Goal: Task Accomplishment & Management: Complete application form

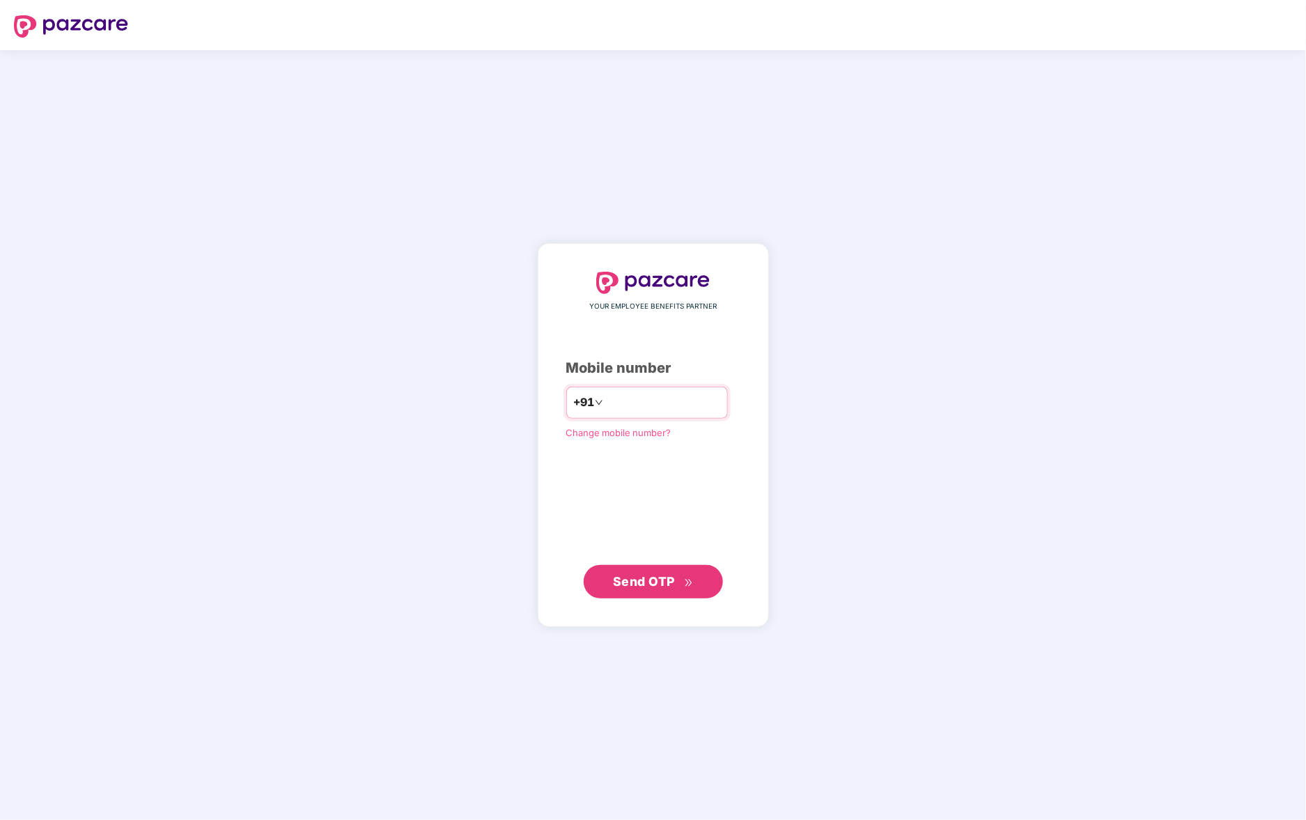
click at [619, 413] on input "number" at bounding box center [663, 402] width 114 height 22
type input "**********"
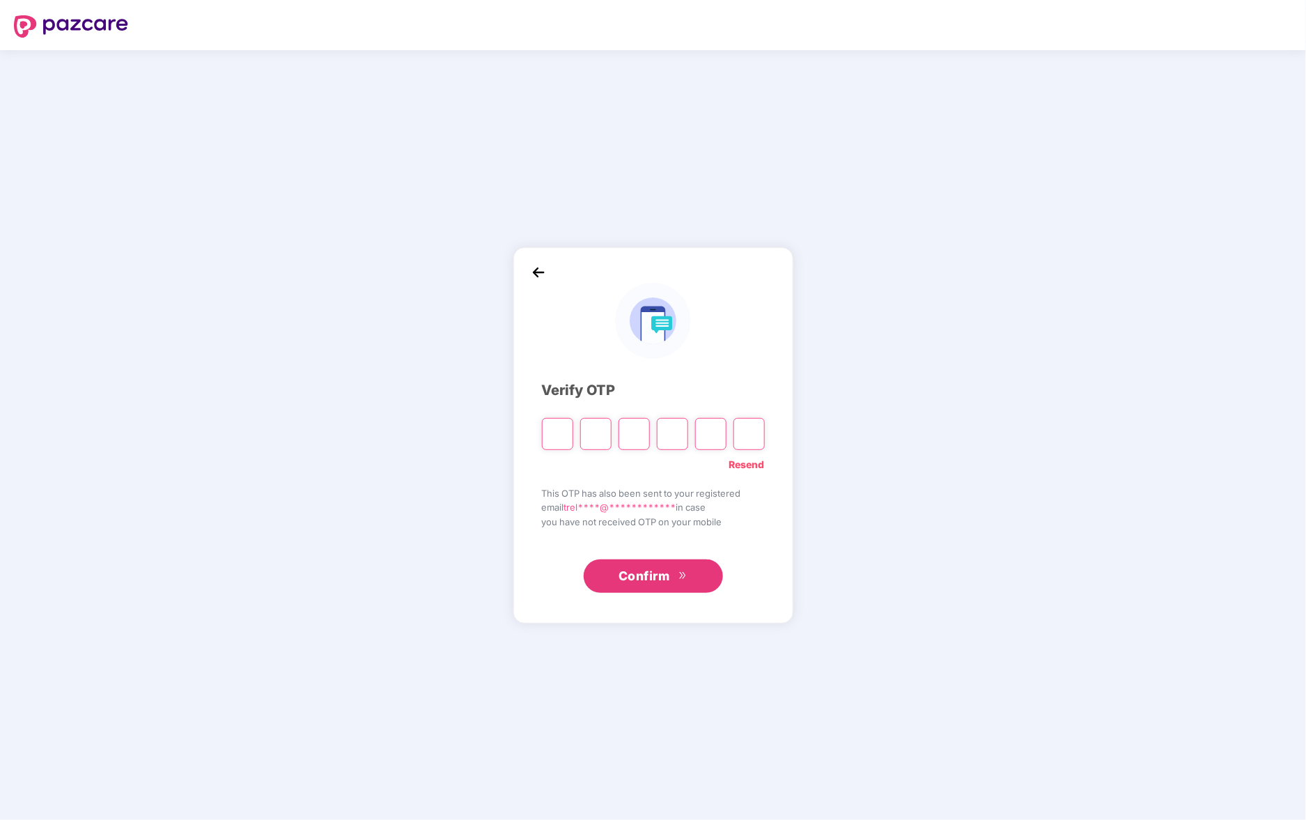
type input "*"
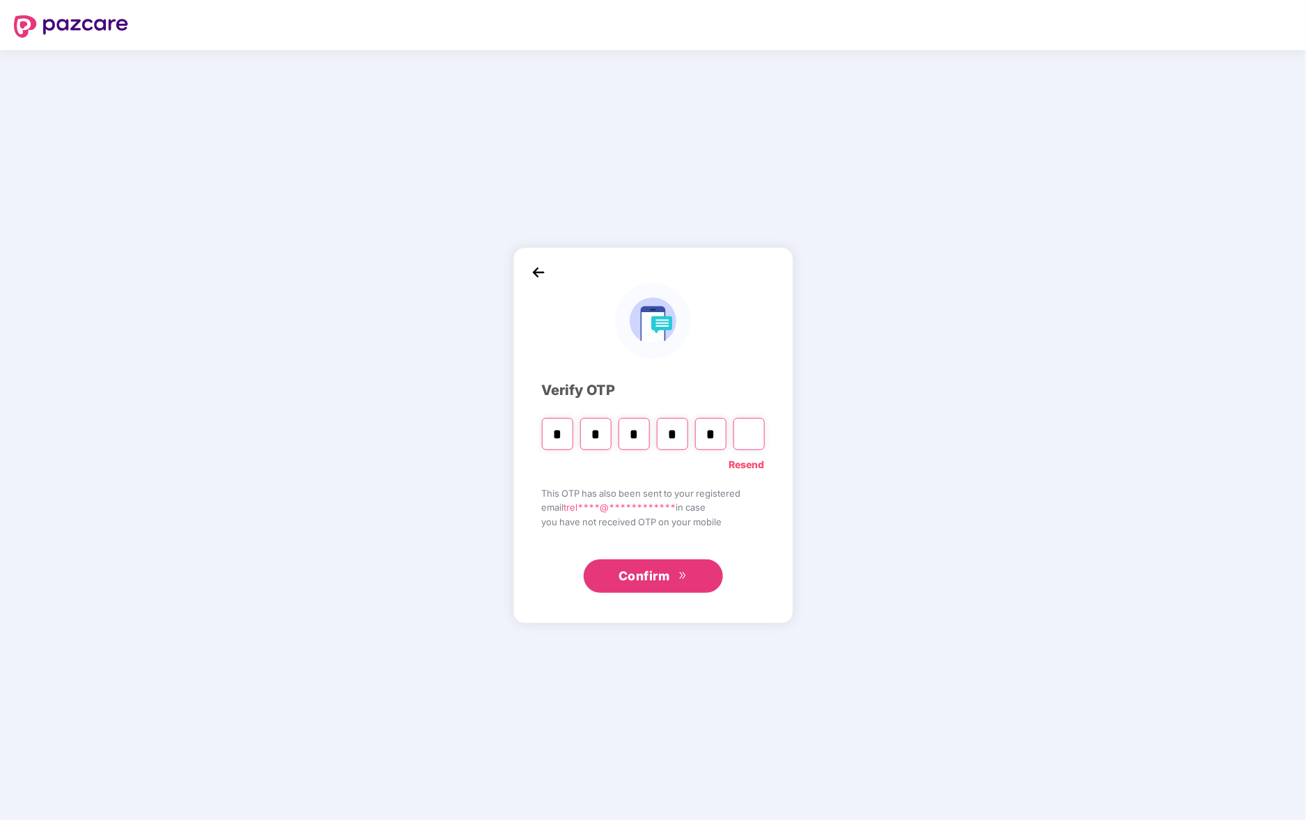
type input "*"
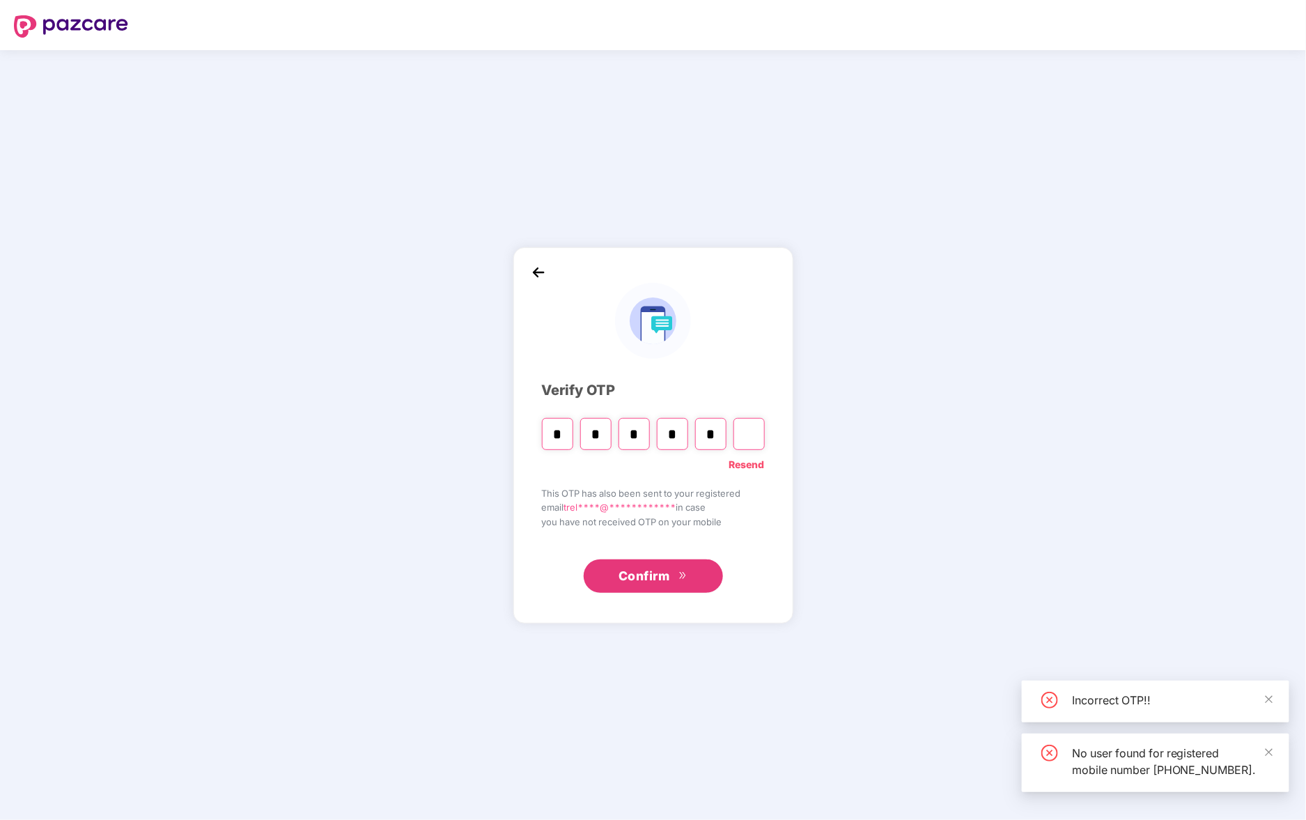
type input "*"
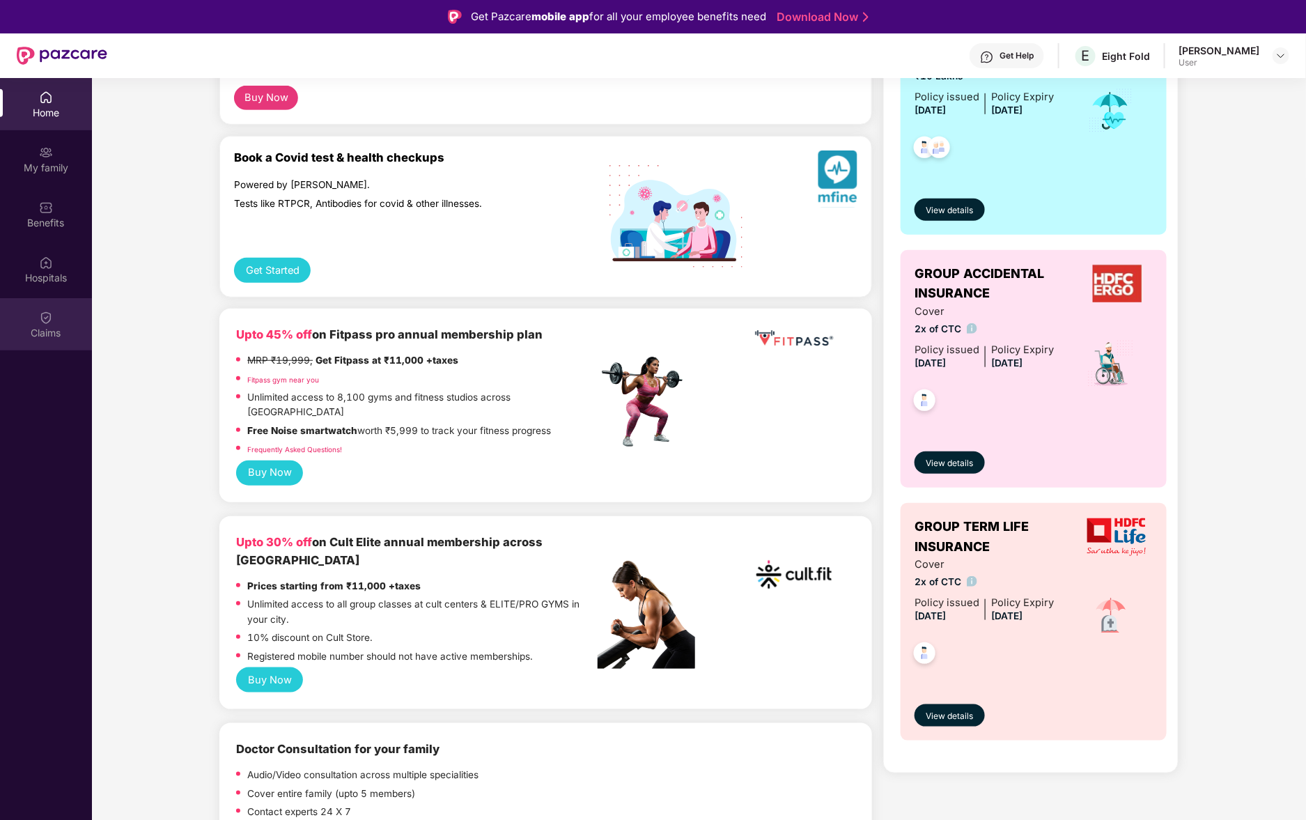
scroll to position [319, 0]
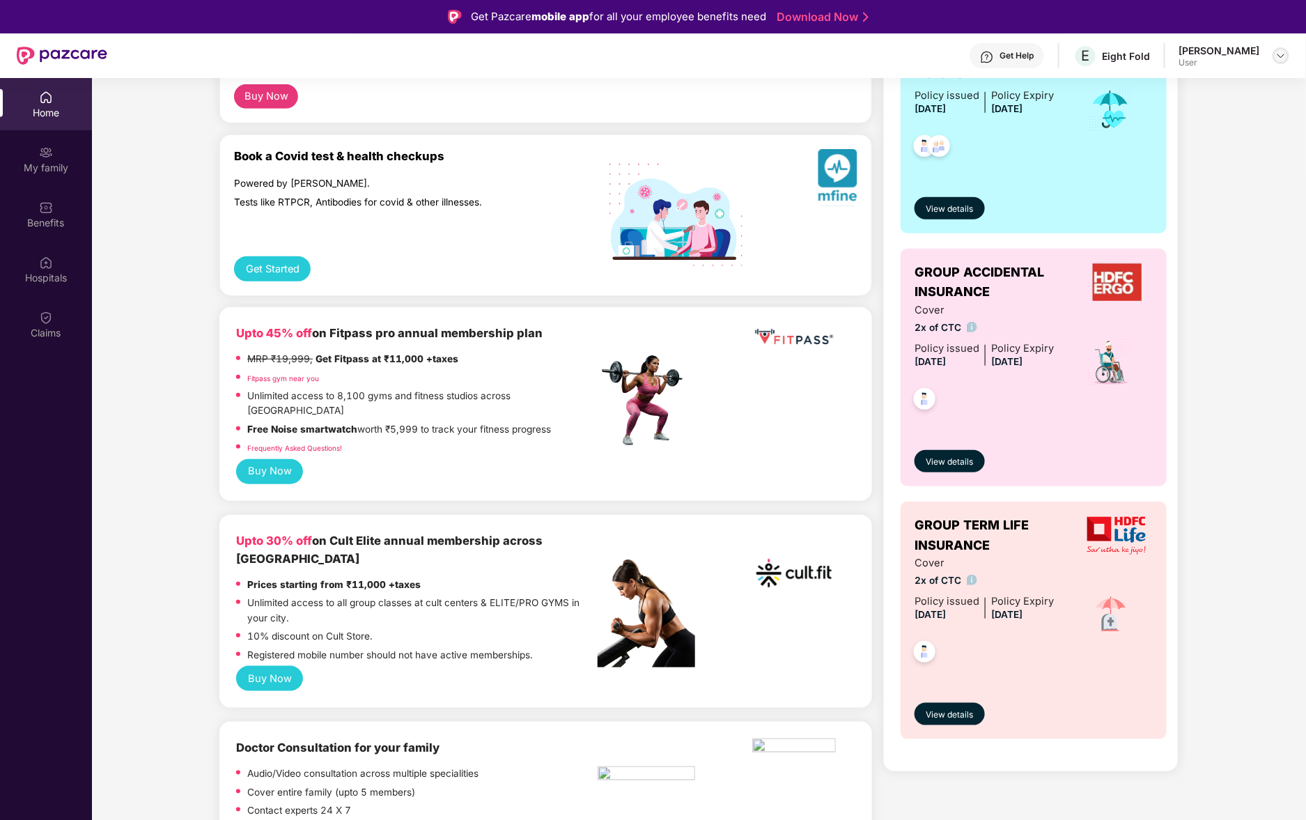
click at [1277, 53] on img at bounding box center [1280, 55] width 11 height 11
click at [47, 301] on div "Claims" at bounding box center [46, 324] width 92 height 52
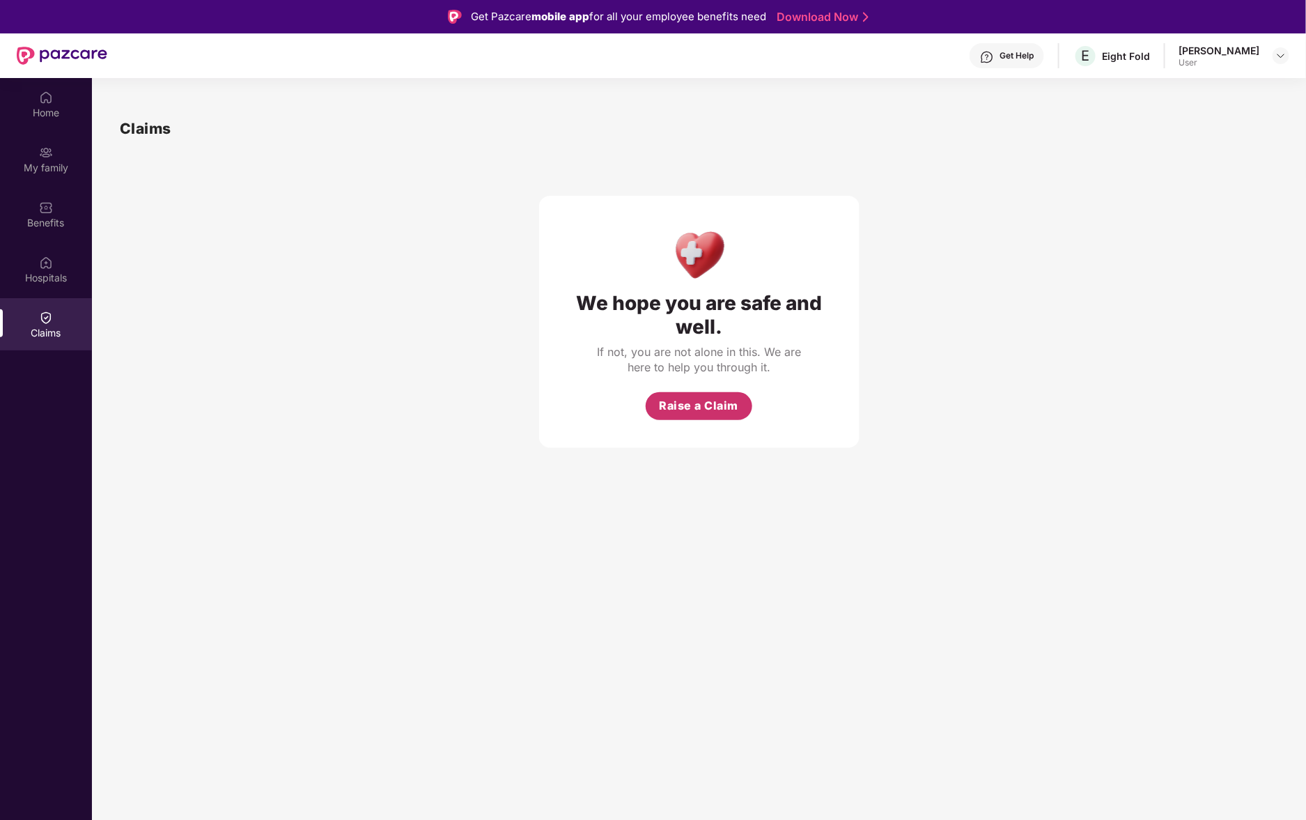
click at [724, 409] on span "Raise a Claim" at bounding box center [698, 405] width 79 height 17
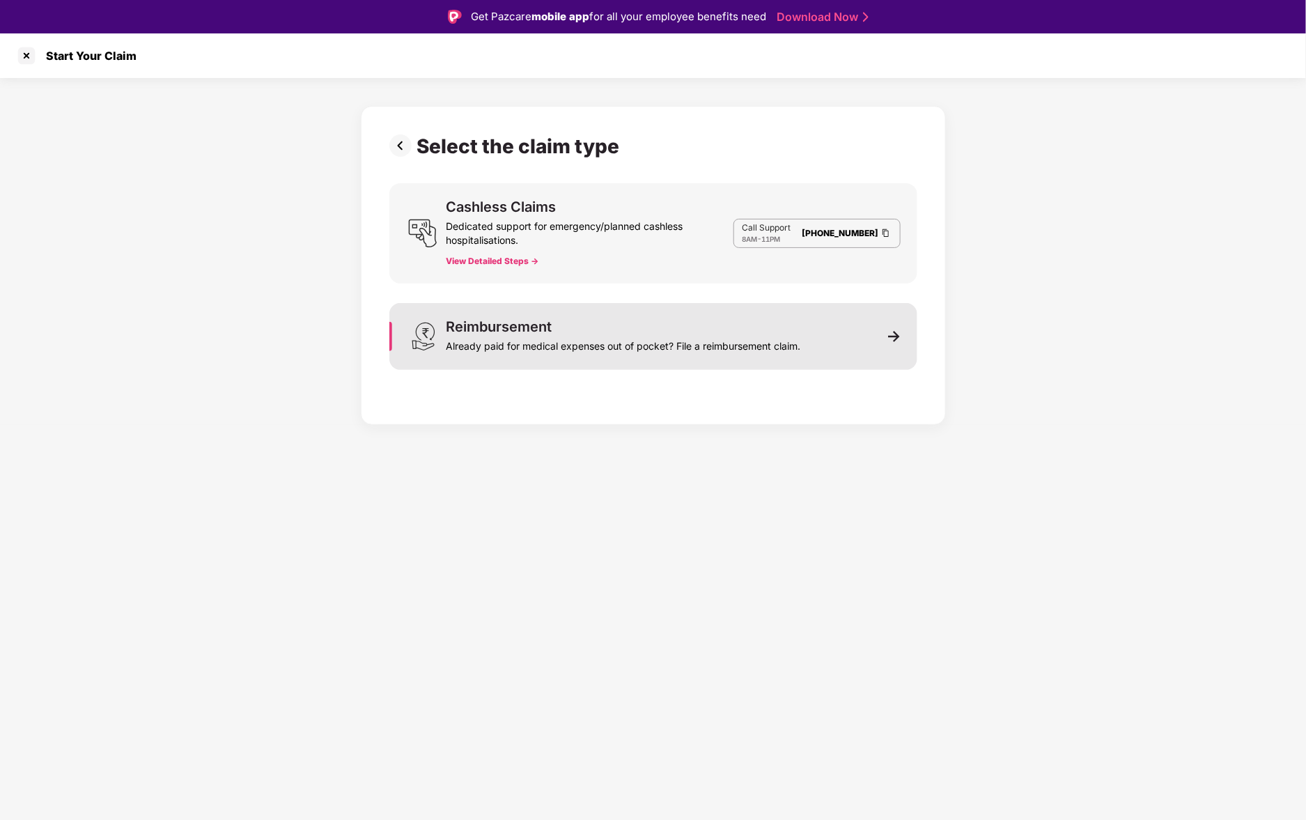
click at [542, 338] on div "Already paid for medical expenses out of pocket? File a reimbursement claim." at bounding box center [623, 343] width 354 height 19
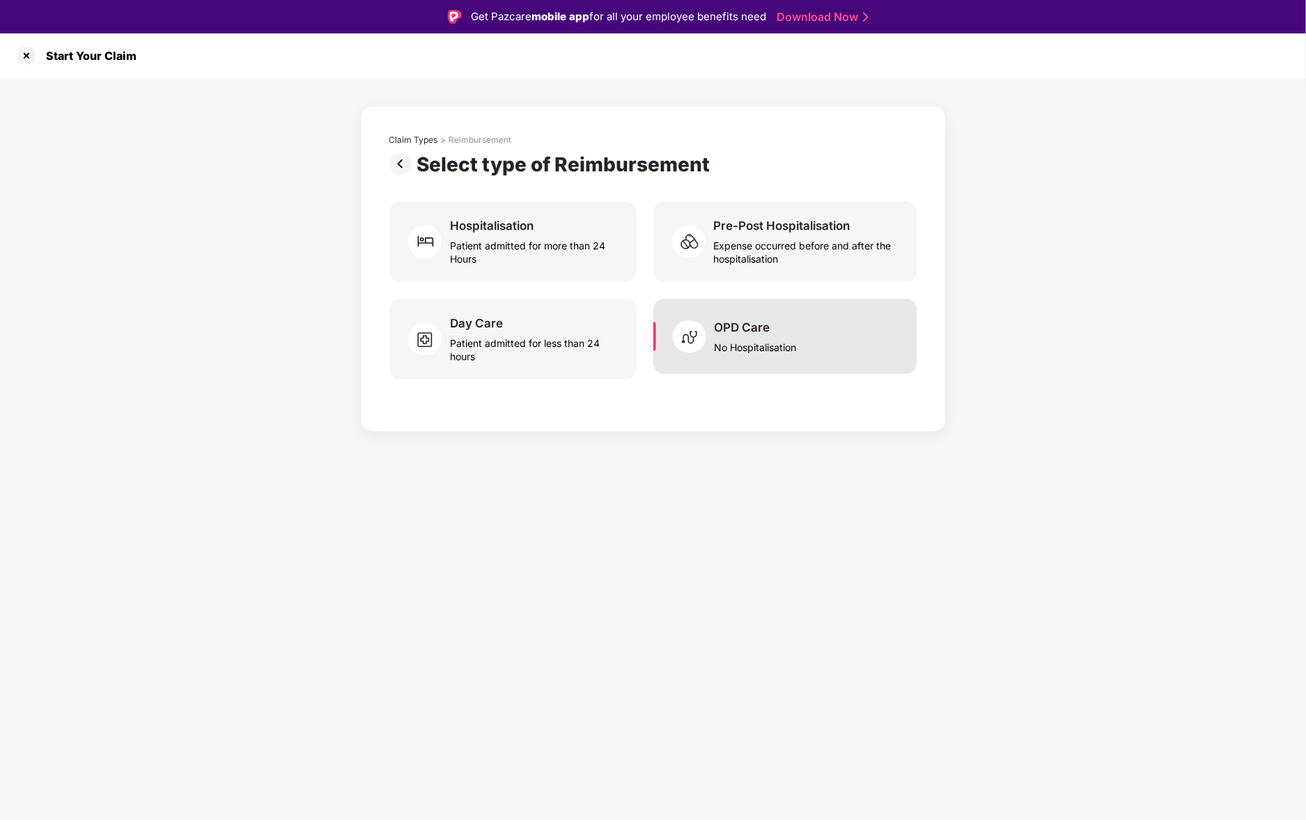
click at [713, 348] on img at bounding box center [694, 336] width 42 height 42
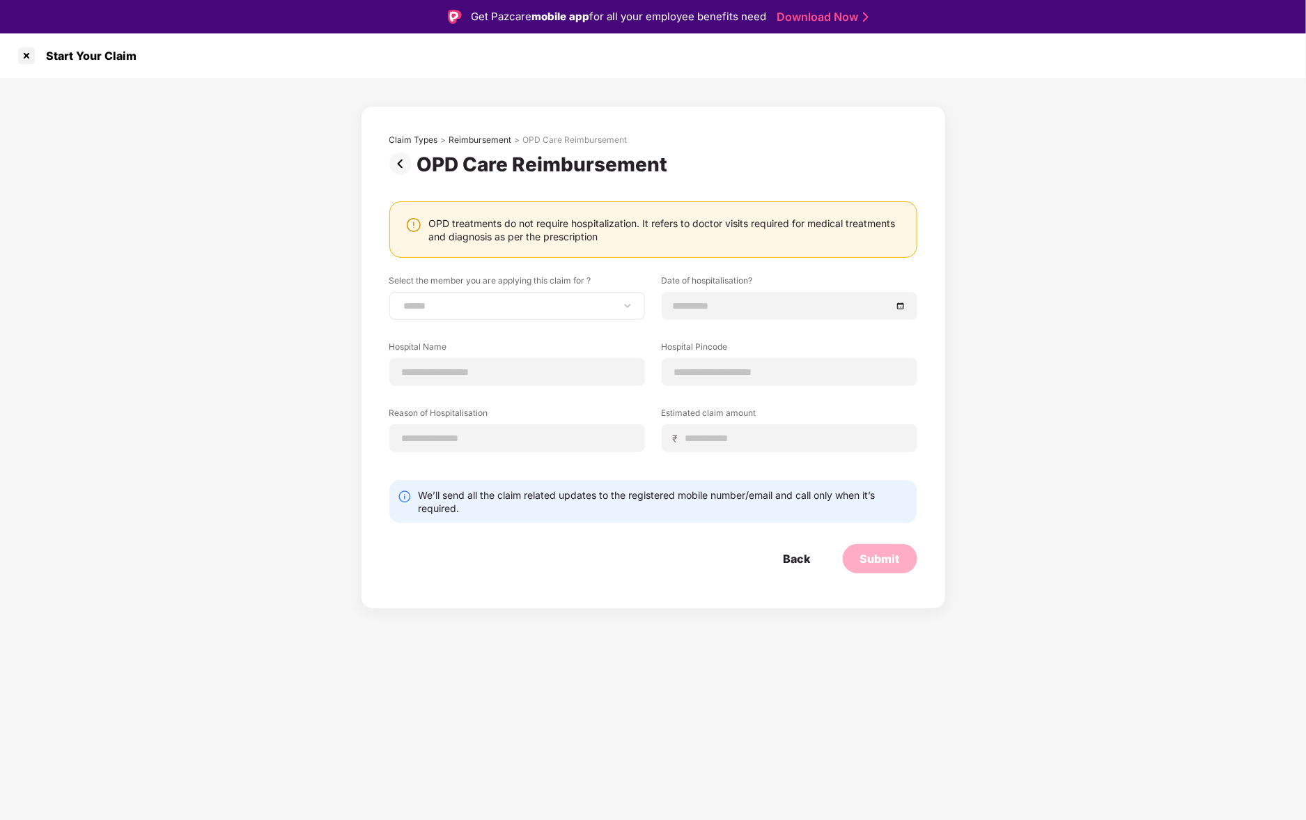
click at [520, 313] on div "**********" at bounding box center [517, 306] width 256 height 28
click at [606, 309] on select "**********" at bounding box center [517, 305] width 232 height 11
select select "**********"
click at [401, 300] on select "**********" at bounding box center [517, 305] width 232 height 11
click at [765, 300] on input at bounding box center [782, 305] width 218 height 15
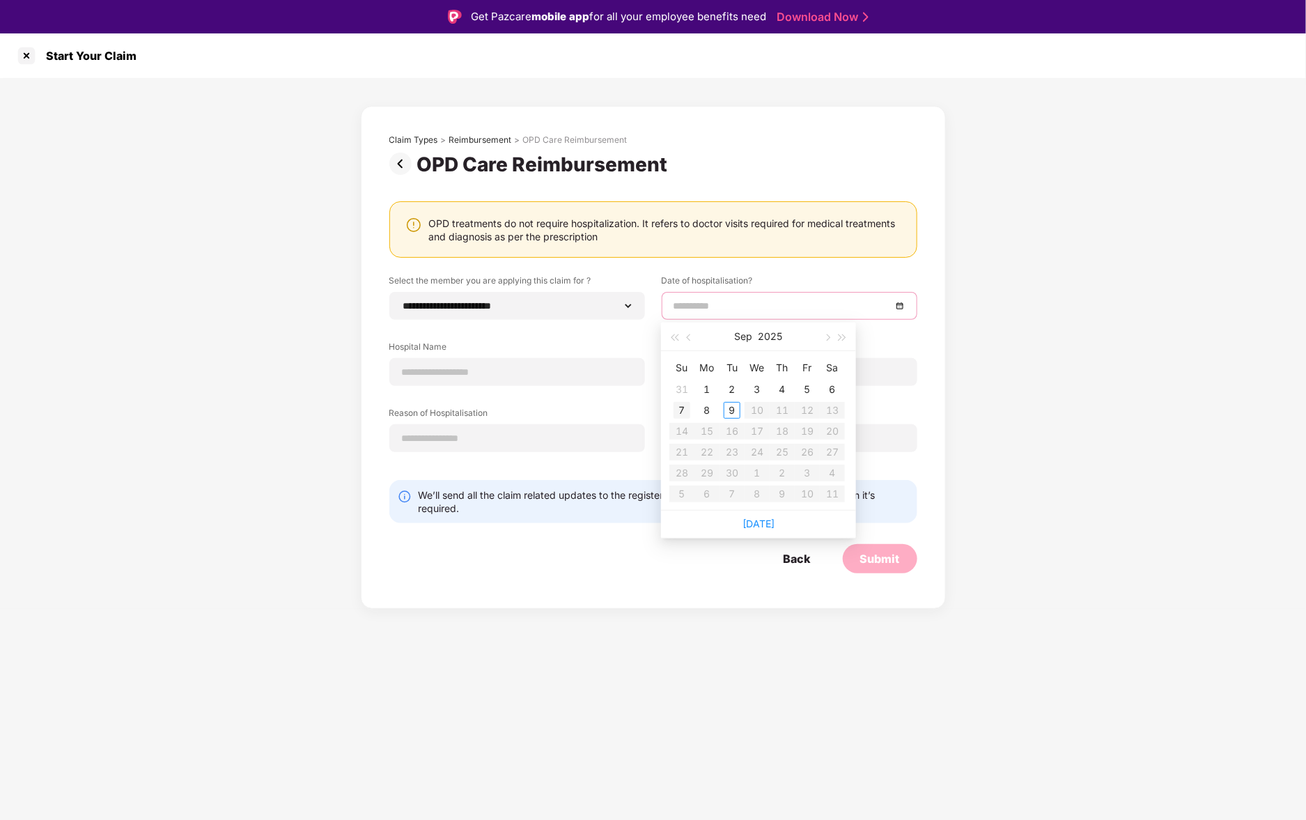
type input "**********"
click at [689, 407] on div "7" at bounding box center [681, 410] width 17 height 17
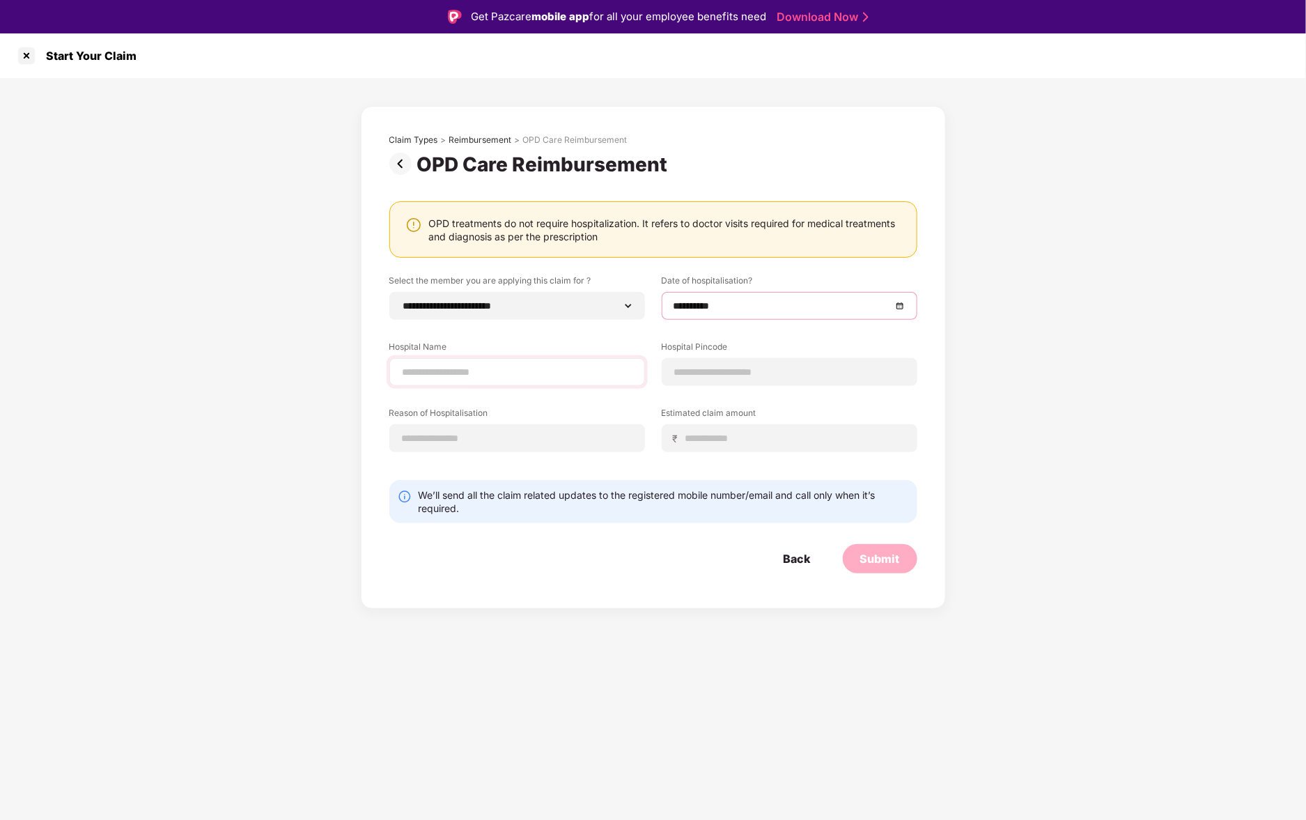
click at [558, 362] on div at bounding box center [517, 372] width 256 height 28
click at [552, 372] on input at bounding box center [517, 372] width 232 height 15
type input "**********"
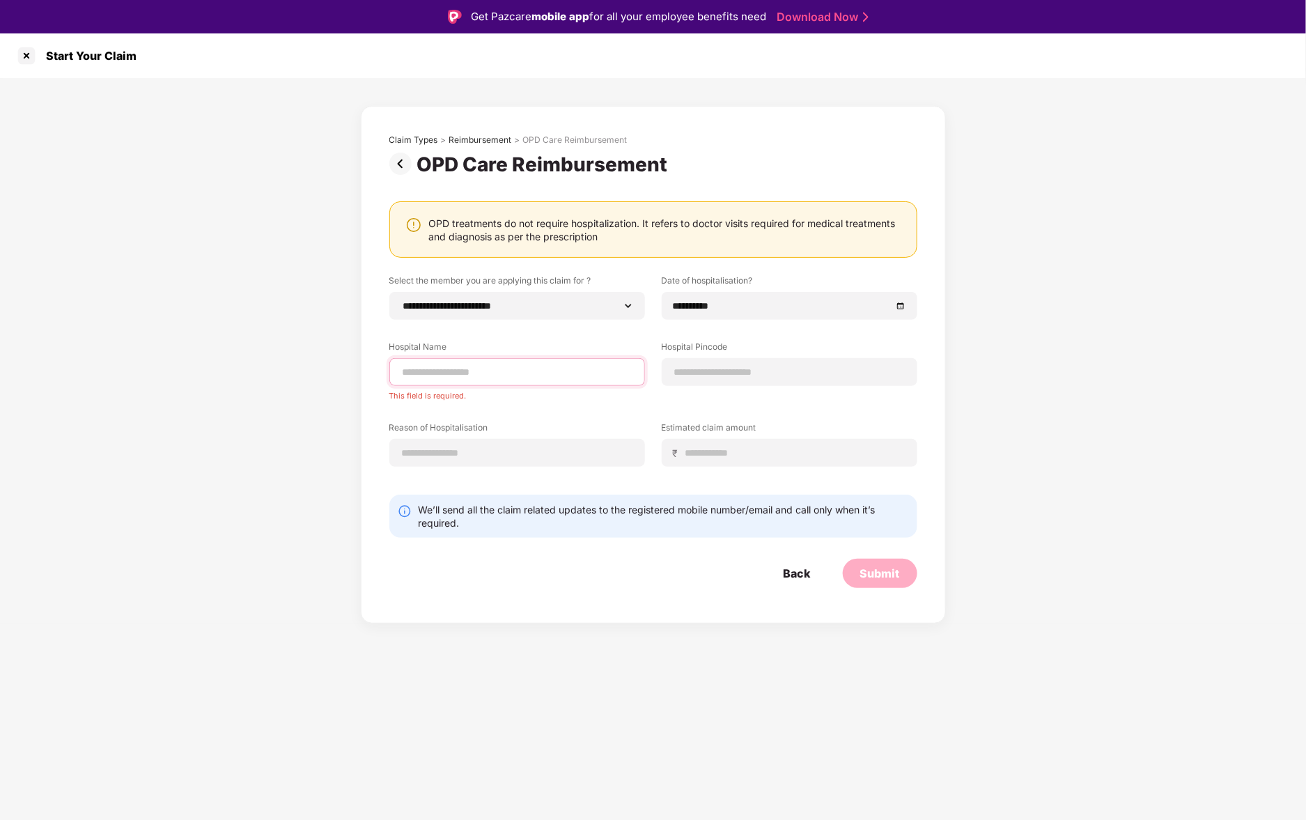
paste input "**********"
drag, startPoint x: 563, startPoint y: 371, endPoint x: 680, endPoint y: 367, distance: 117.8
click at [680, 367] on div "**********" at bounding box center [653, 380] width 528 height 213
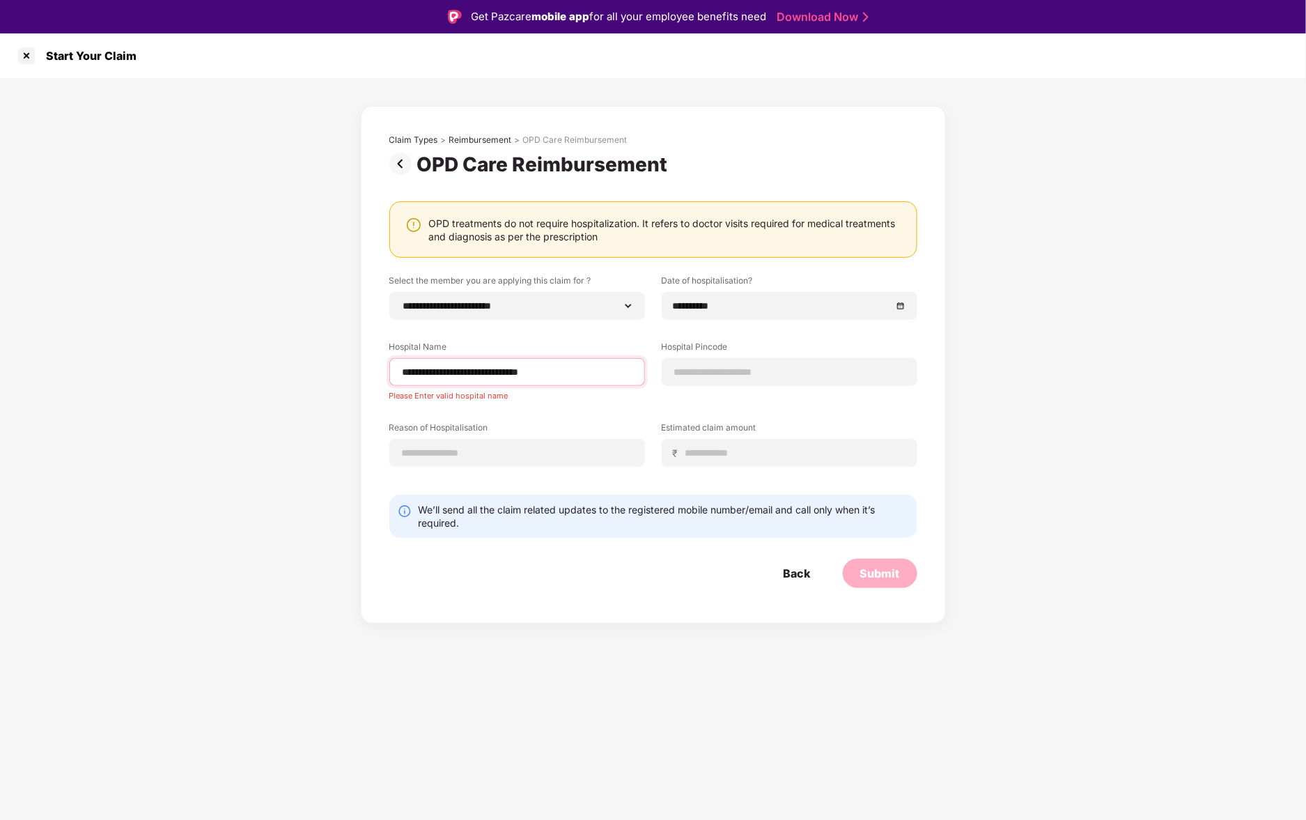
drag, startPoint x: 467, startPoint y: 372, endPoint x: 569, endPoint y: 372, distance: 101.7
click at [569, 372] on input "**********" at bounding box center [517, 372] width 232 height 15
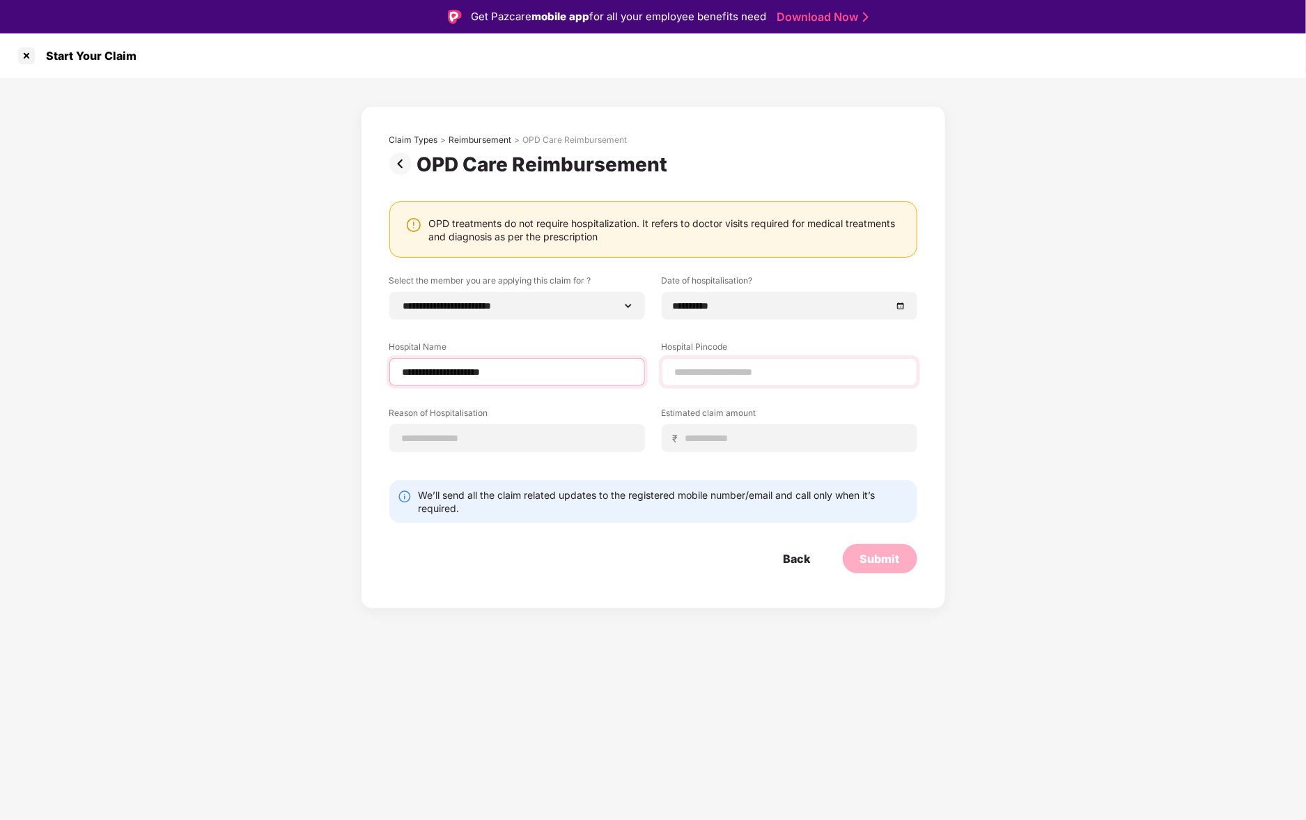
type input "**********"
click at [747, 365] on input at bounding box center [789, 372] width 232 height 15
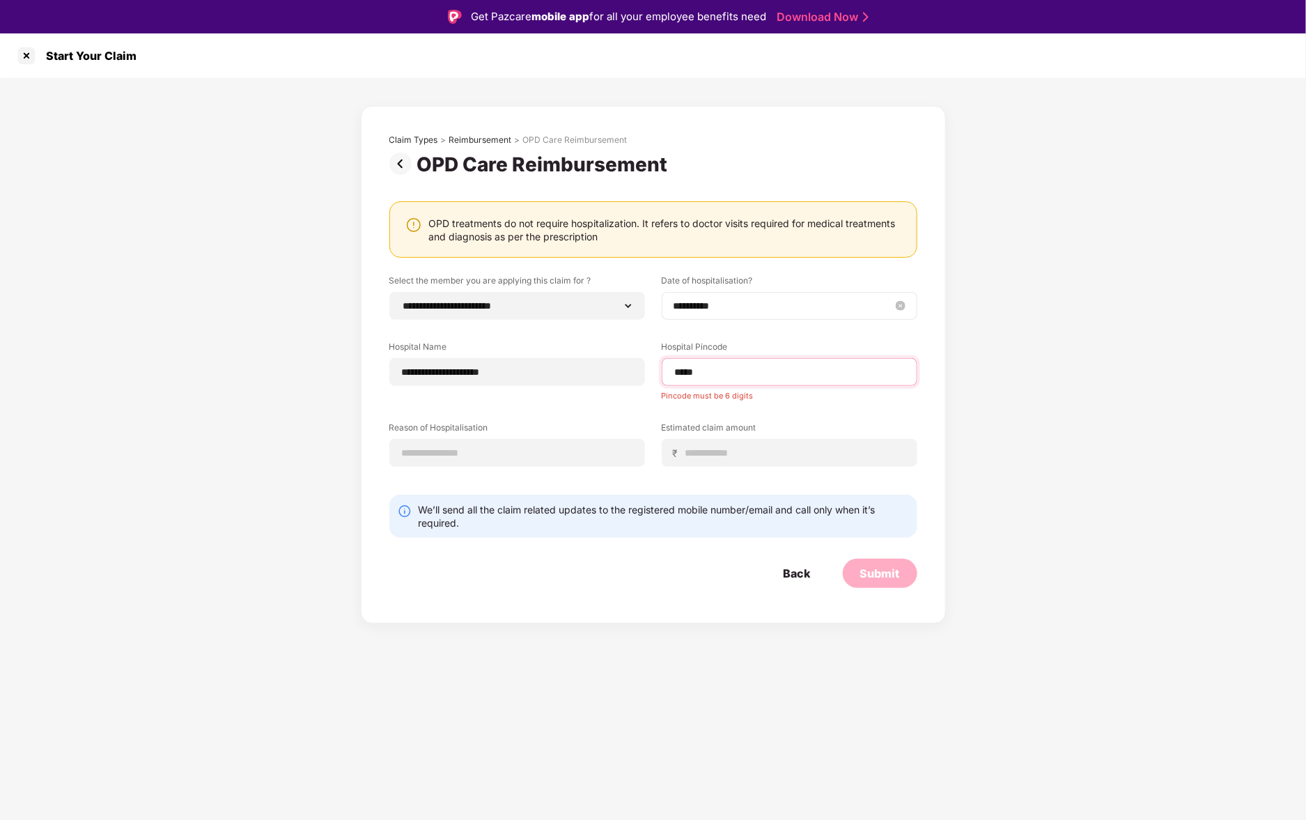
type input "******"
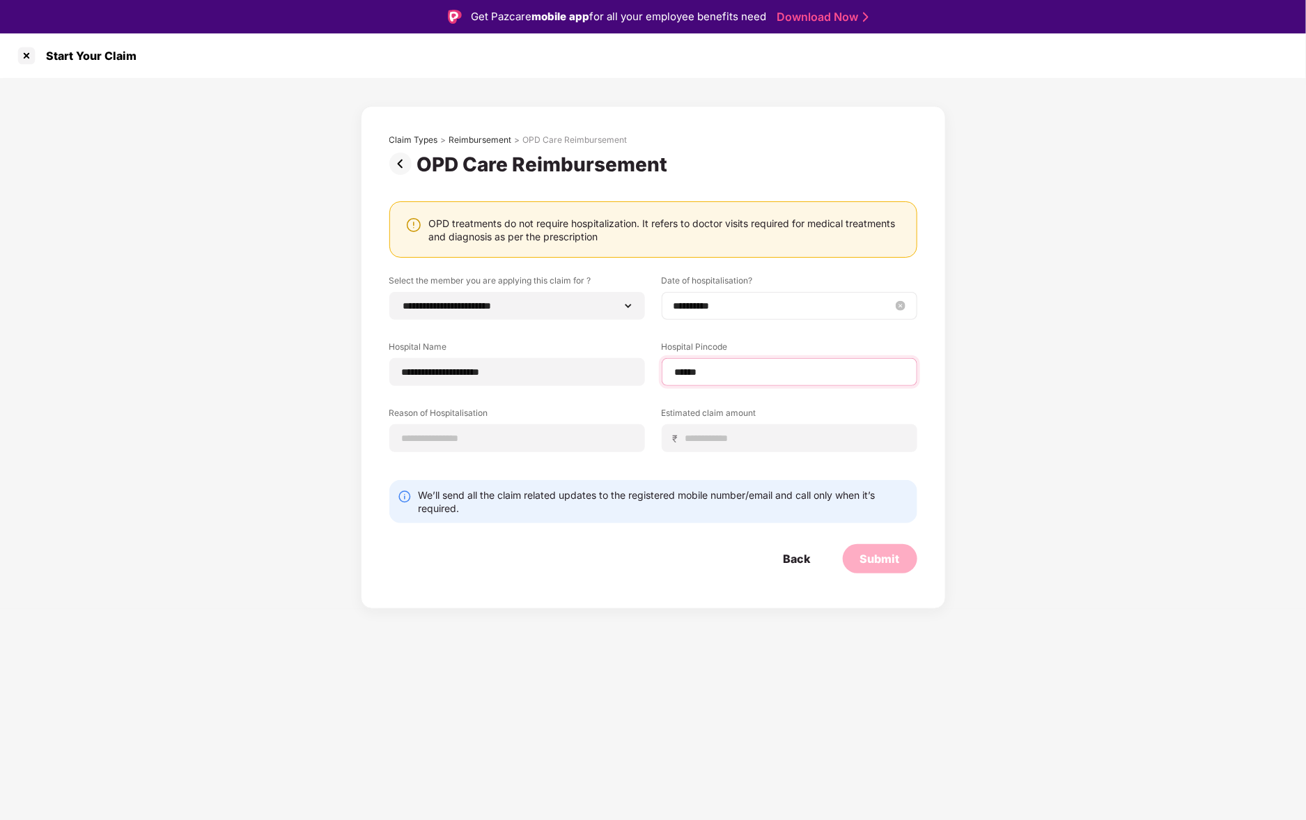
select select "*********"
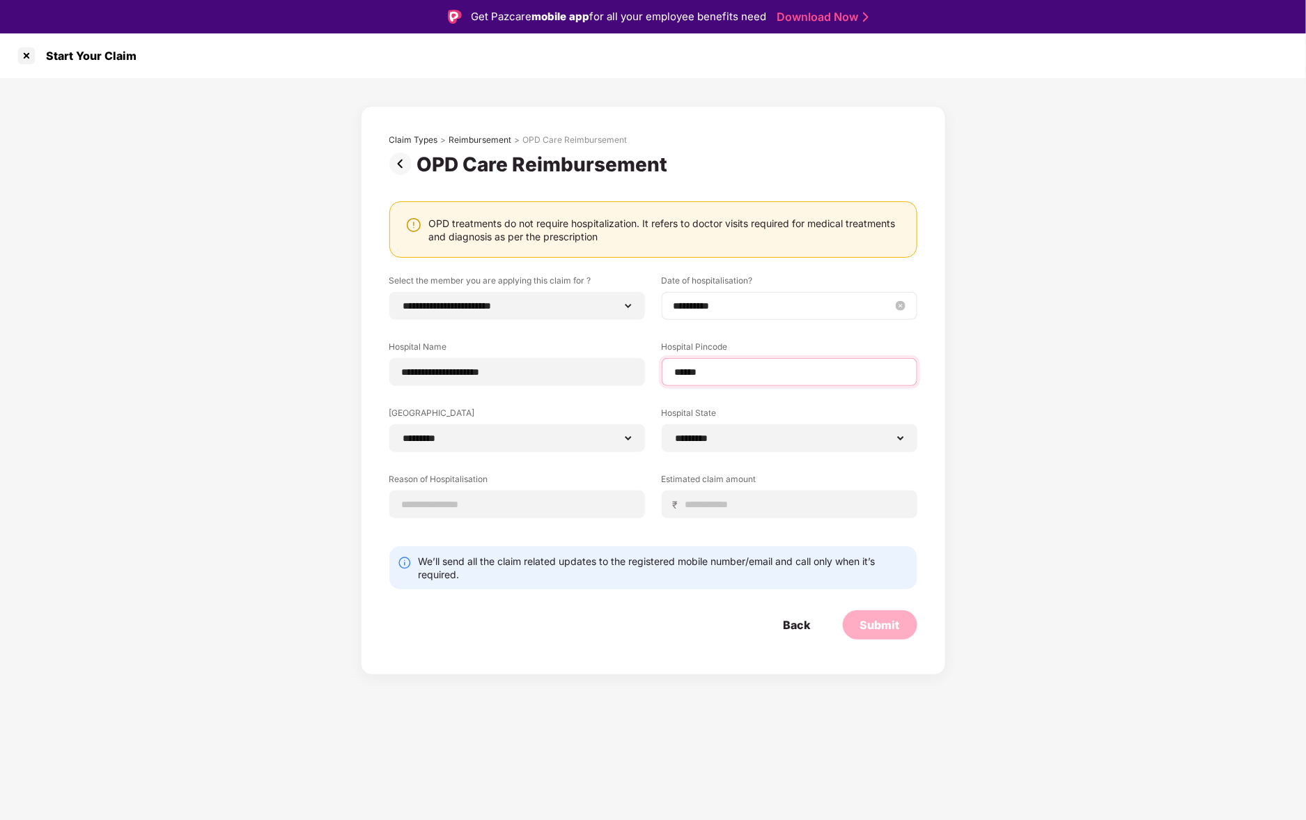
type input "******"
click at [522, 502] on input at bounding box center [517, 504] width 232 height 15
type input "******"
type input "*****"
click at [772, 503] on input at bounding box center [795, 504] width 221 height 15
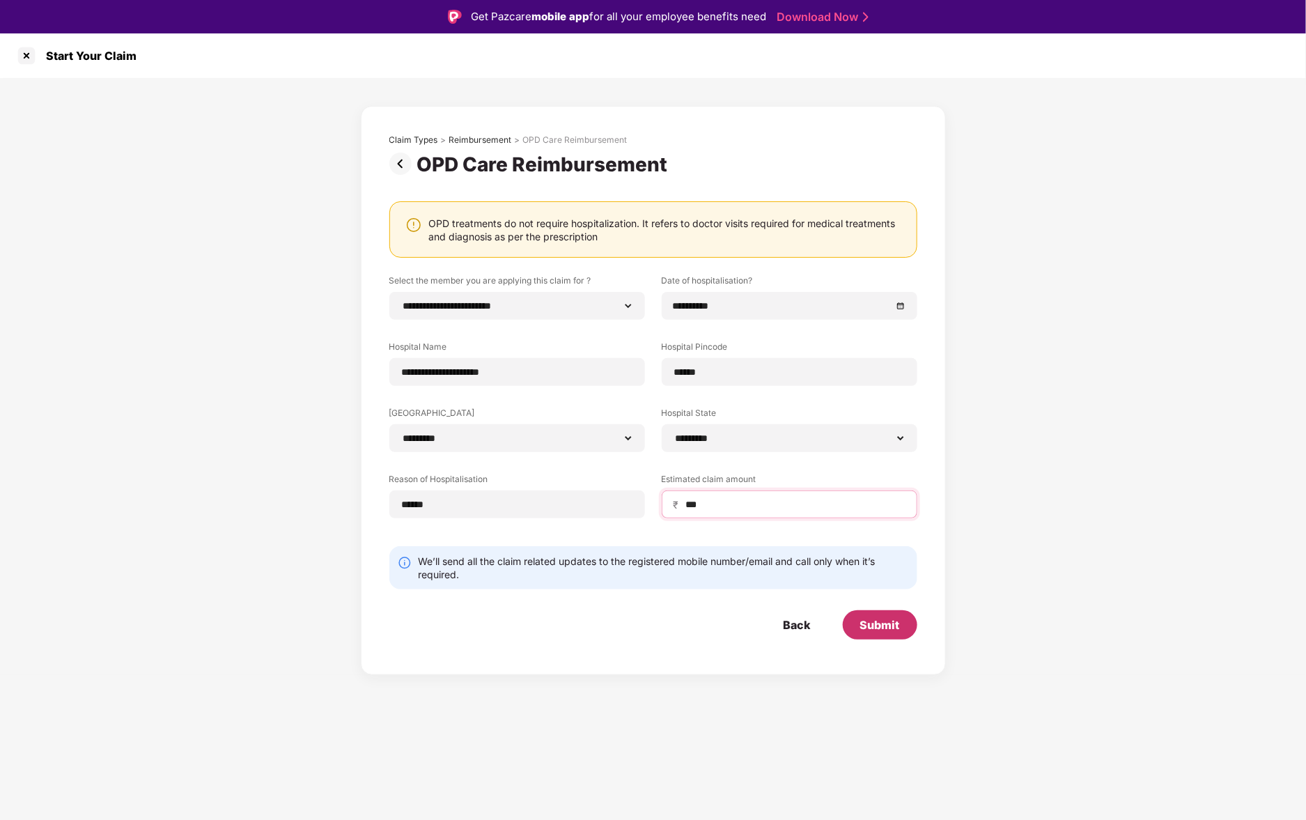
type input "***"
click at [873, 633] on div "Submit" at bounding box center [880, 624] width 75 height 29
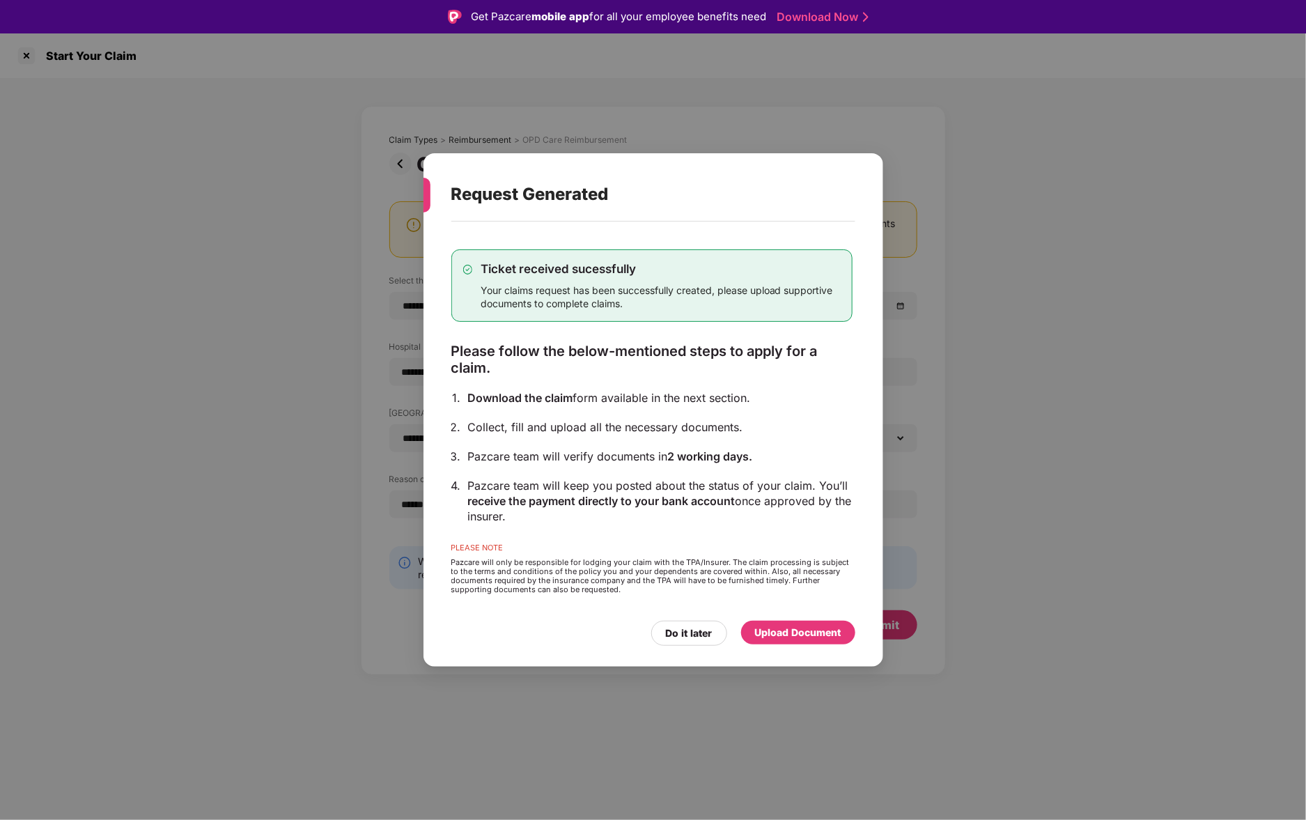
click at [813, 634] on div "Upload Document" at bounding box center [798, 632] width 86 height 15
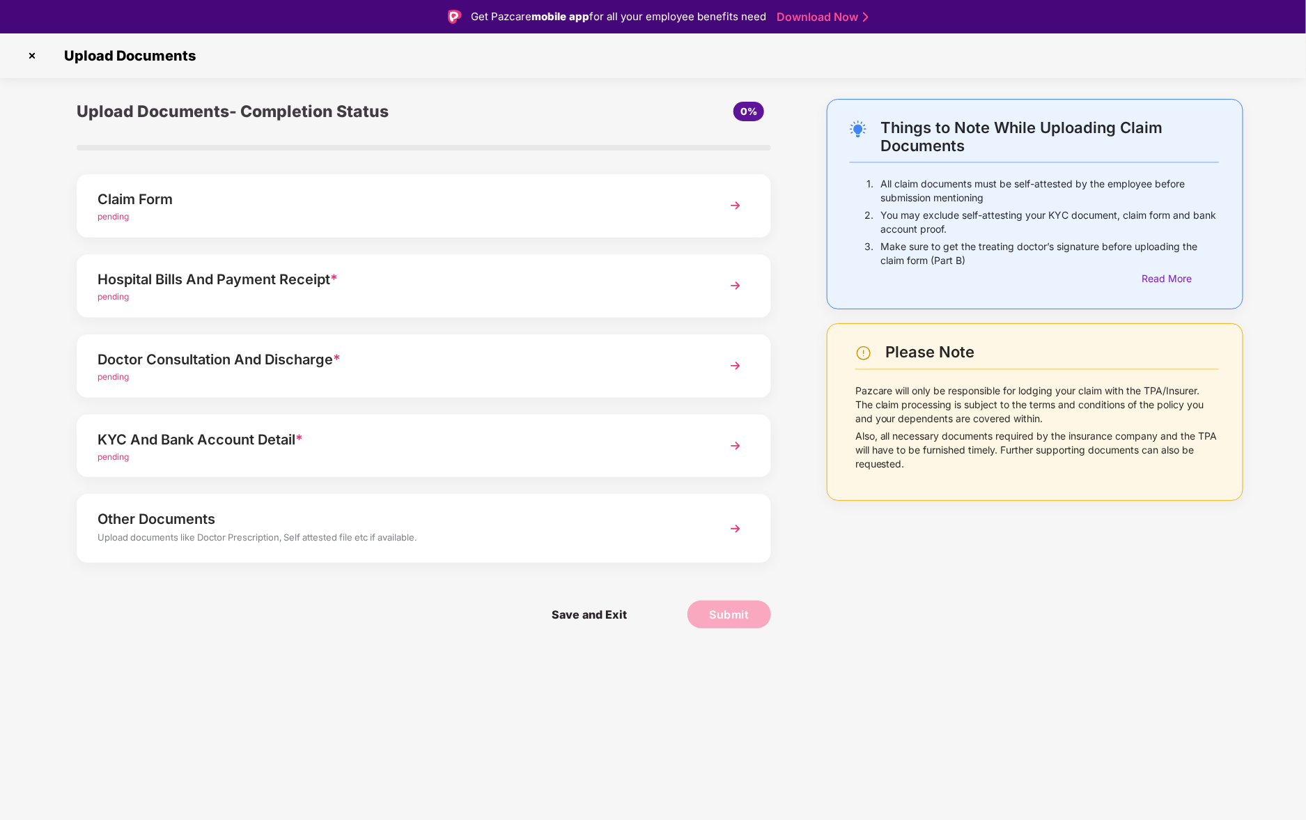
click at [683, 221] on div "pending" at bounding box center [396, 216] width 598 height 13
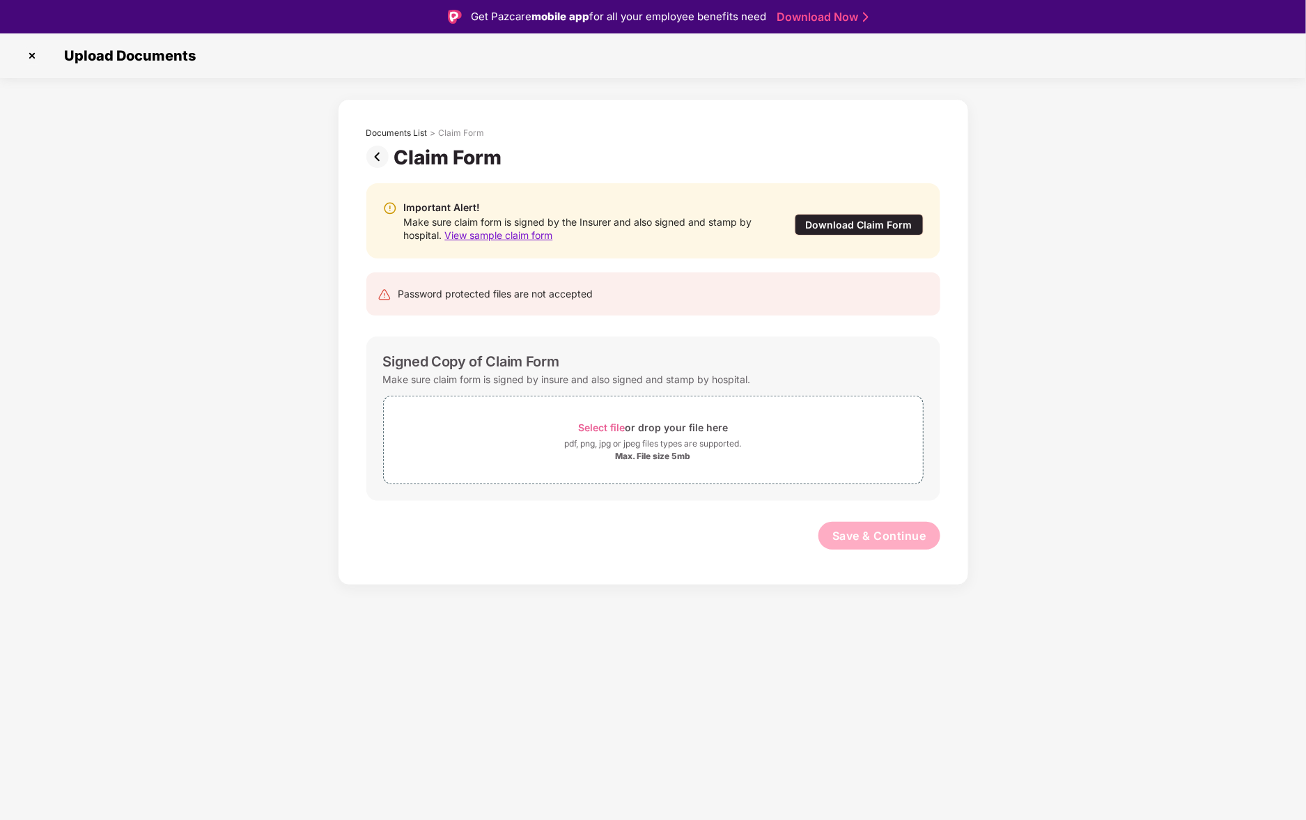
click at [517, 237] on span "View sample claim form" at bounding box center [499, 235] width 108 height 12
click at [838, 221] on div "Download Claim Form" at bounding box center [859, 225] width 129 height 22
click at [382, 155] on img at bounding box center [380, 157] width 28 height 22
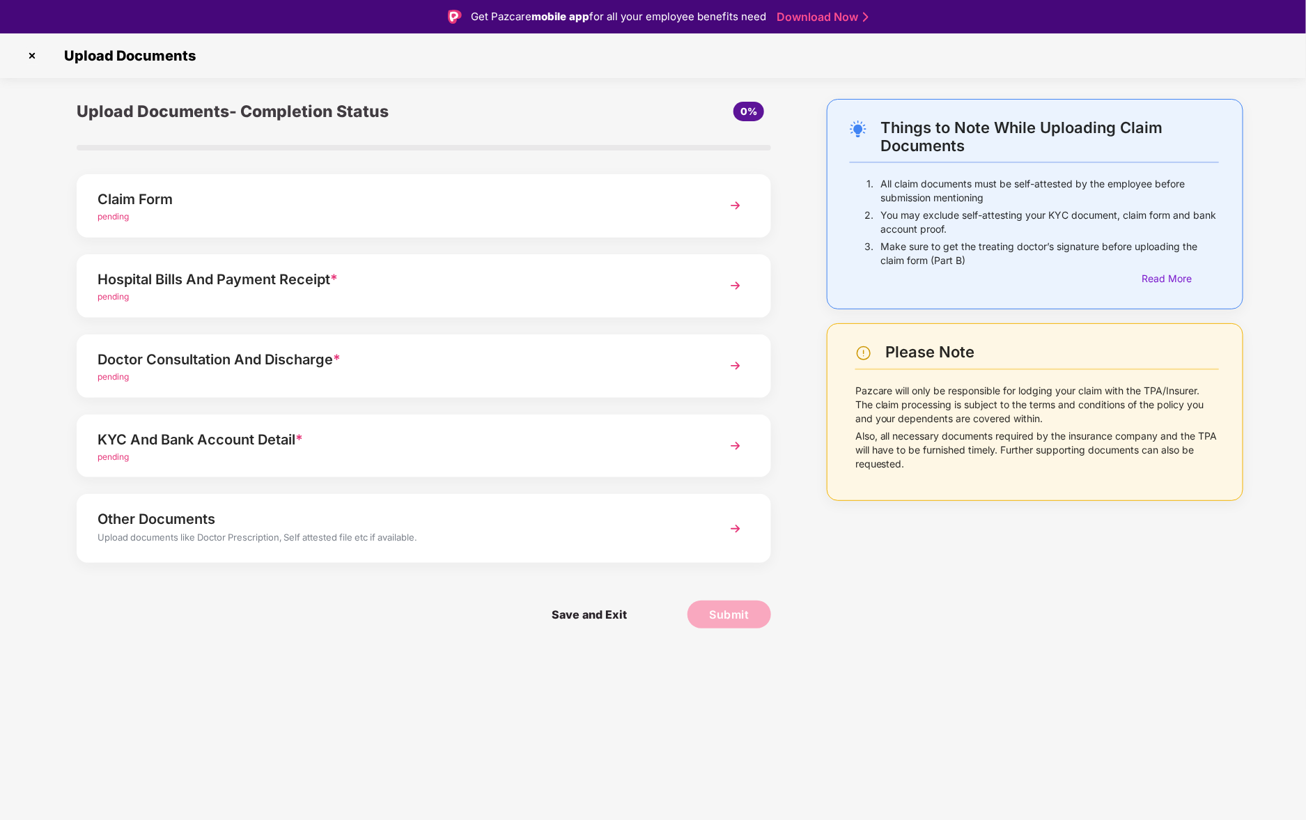
click at [305, 224] on div "Claim Form pending" at bounding box center [424, 205] width 694 height 63
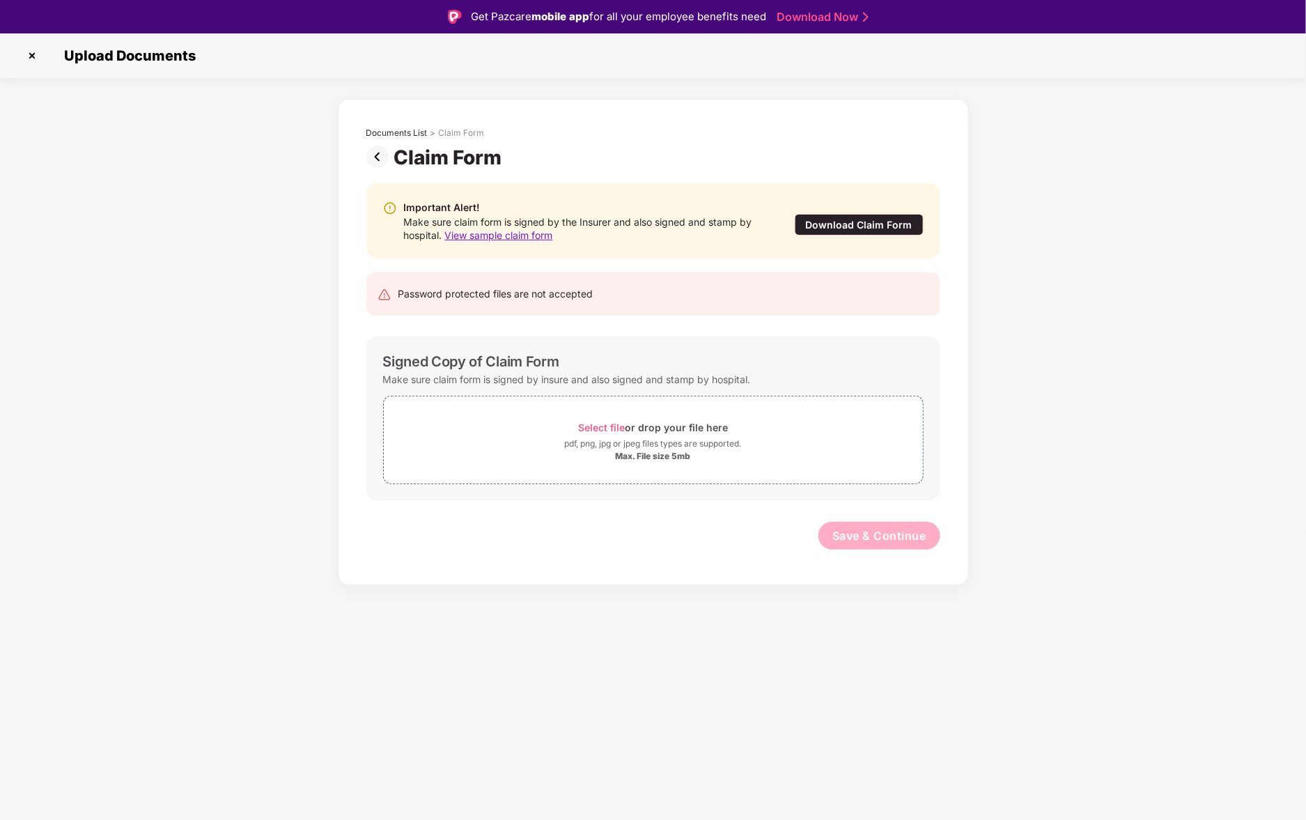
click at [514, 237] on span "View sample claim form" at bounding box center [499, 235] width 108 height 12
click at [825, 221] on div "Download Claim Form" at bounding box center [859, 225] width 129 height 22
click at [375, 159] on img at bounding box center [380, 157] width 28 height 22
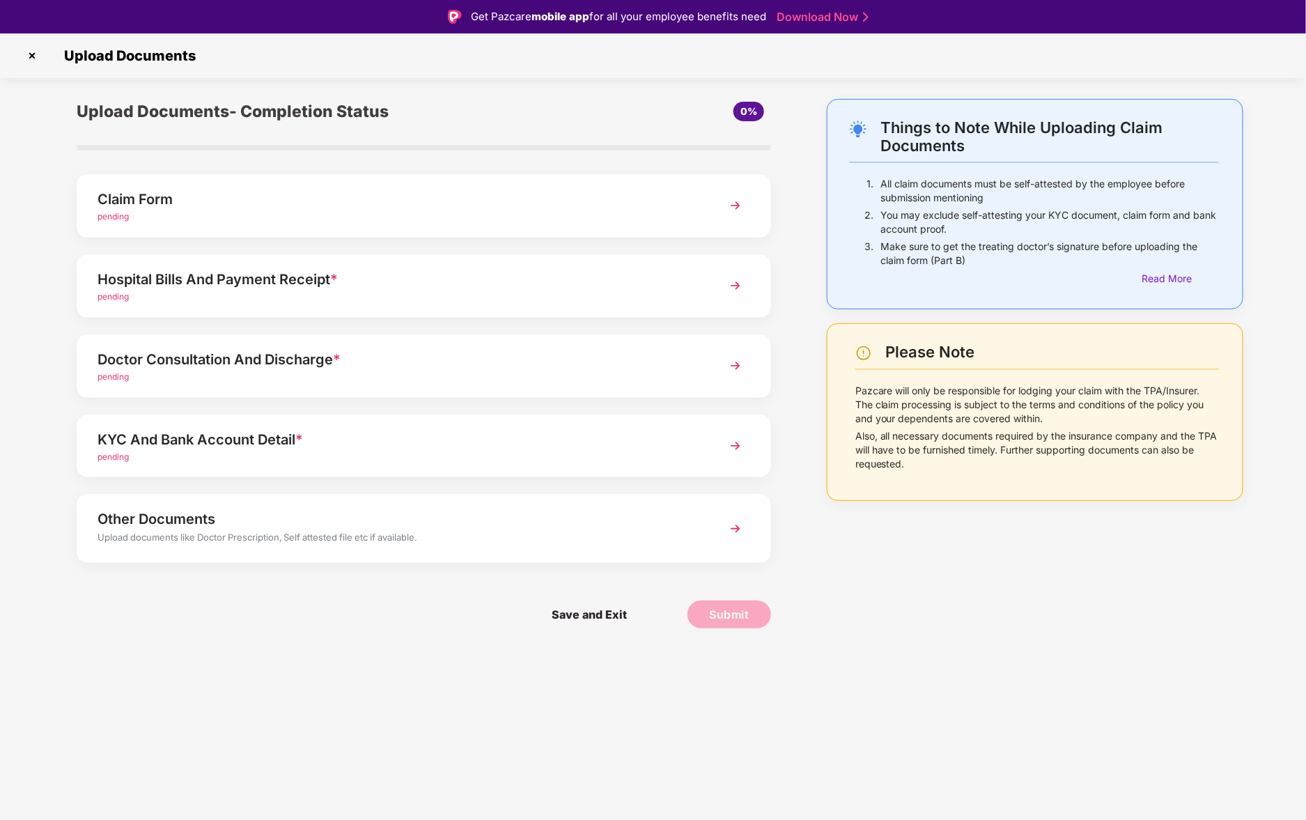
click at [343, 265] on div "Hospital Bills And Payment Receipt * pending" at bounding box center [424, 285] width 694 height 63
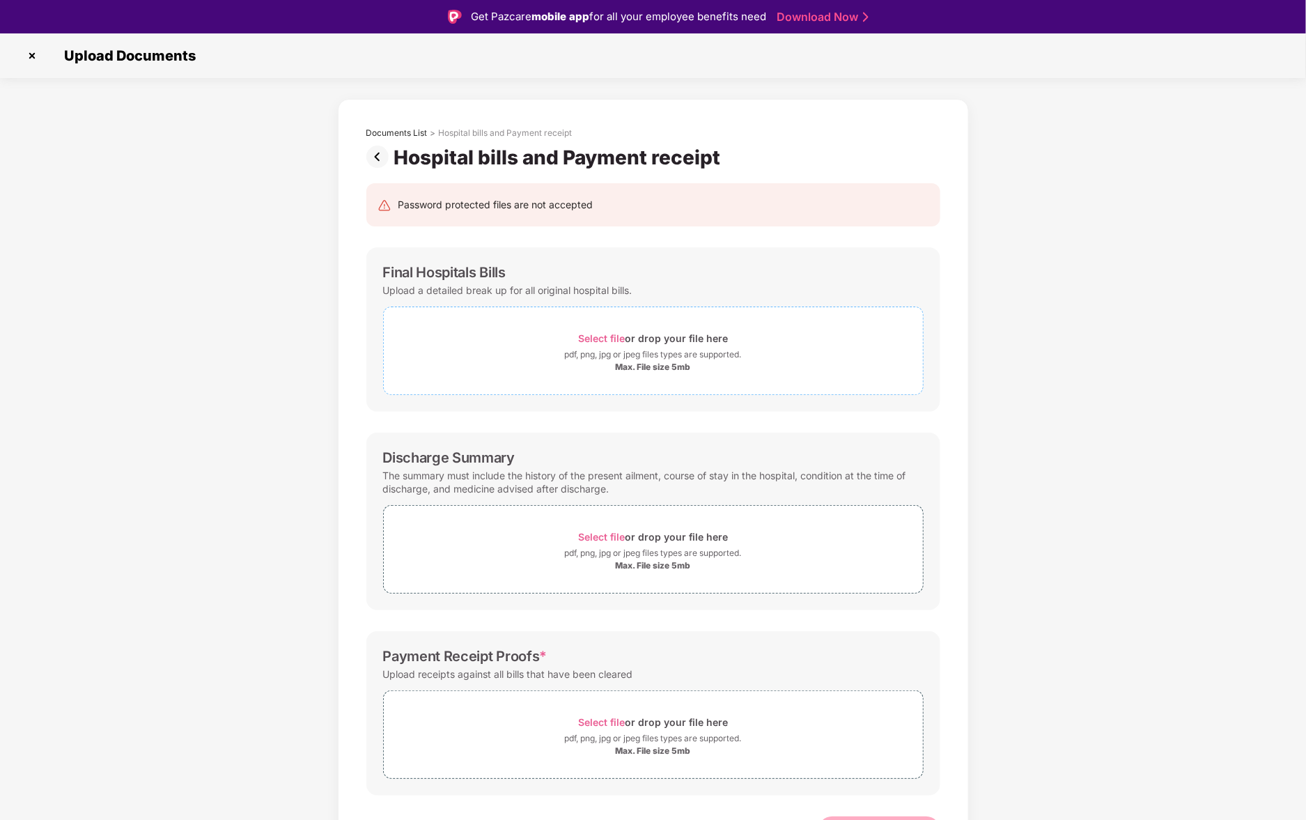
click at [607, 335] on span "Select file" at bounding box center [601, 338] width 47 height 12
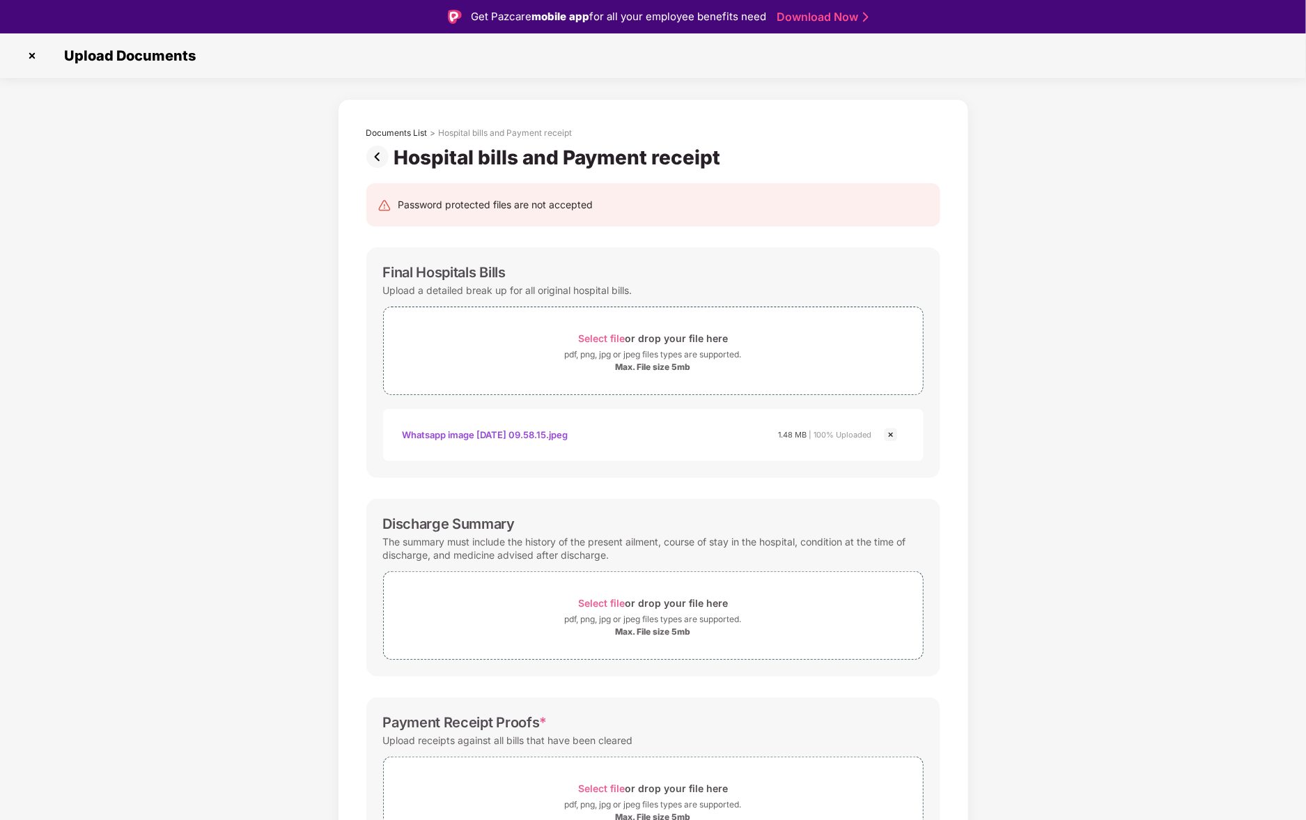
click at [528, 430] on div "Whatsapp image [DATE] 09.58.15.jpeg" at bounding box center [485, 435] width 166 height 24
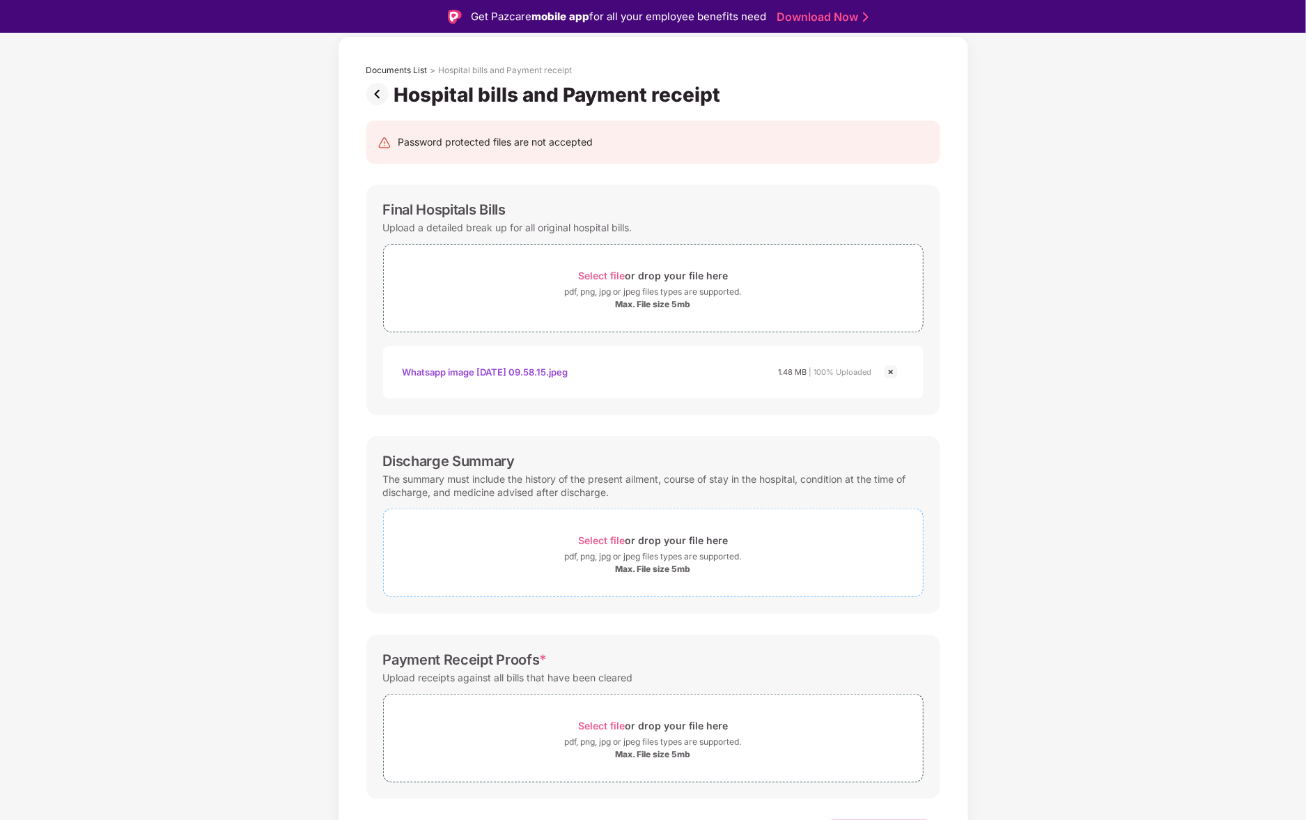
scroll to position [93, 0]
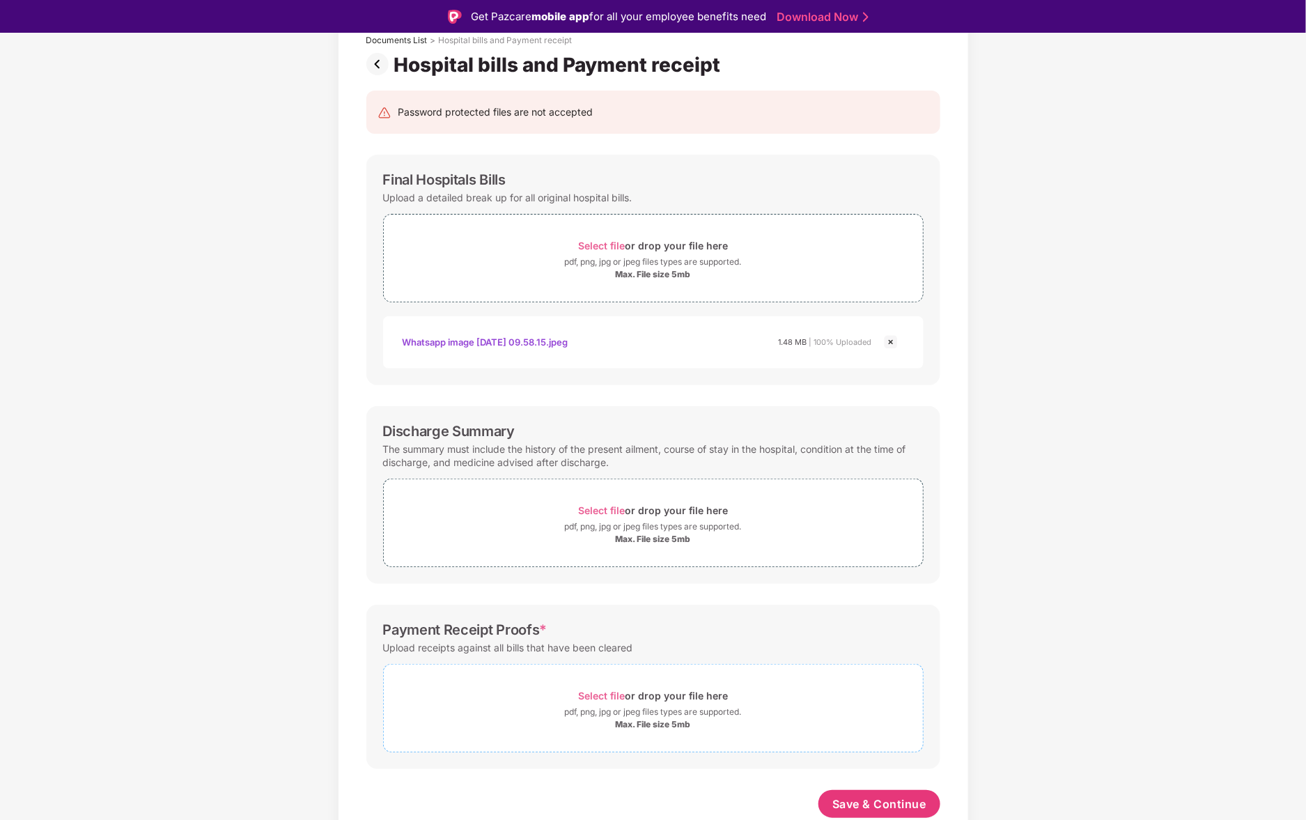
click at [612, 694] on span "Select file" at bounding box center [601, 695] width 47 height 12
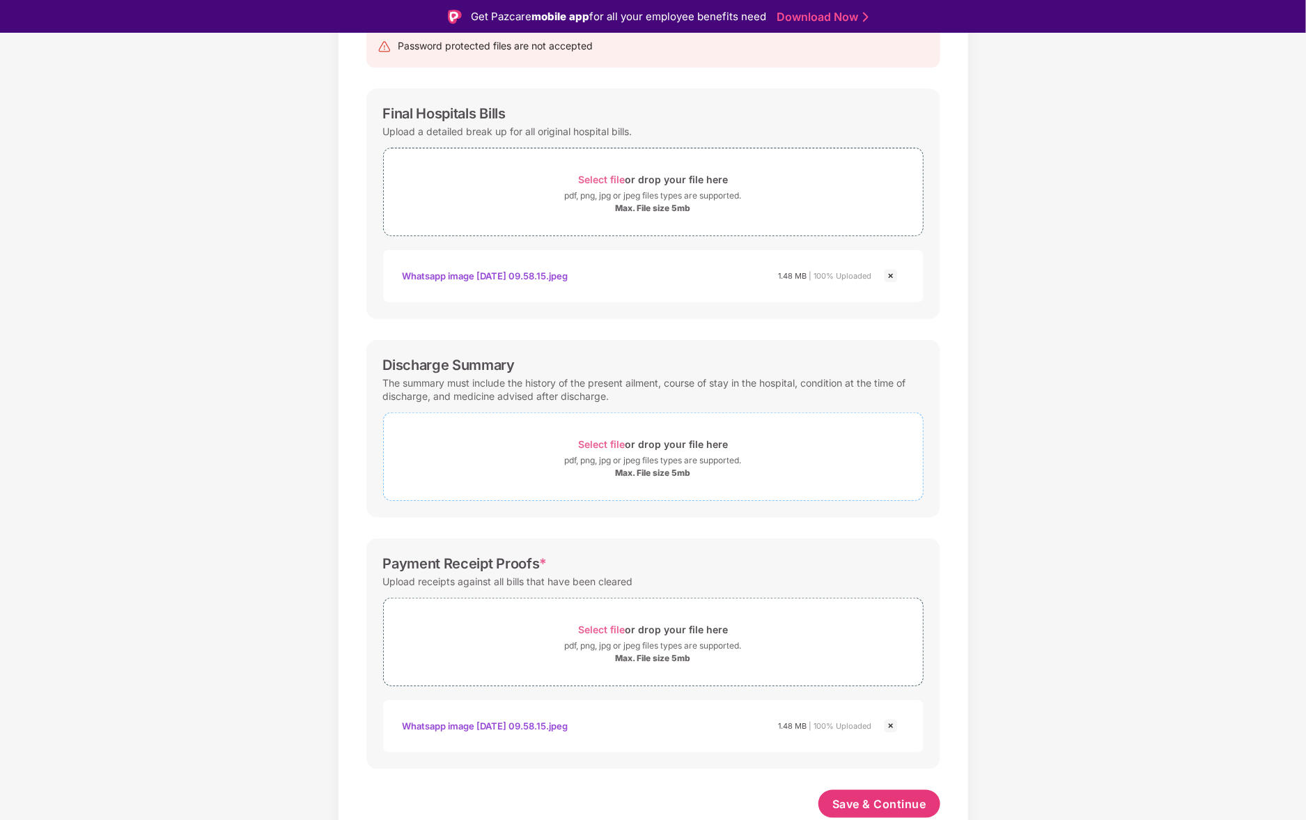
click at [595, 435] on div "Select file or drop your file here" at bounding box center [653, 444] width 150 height 19
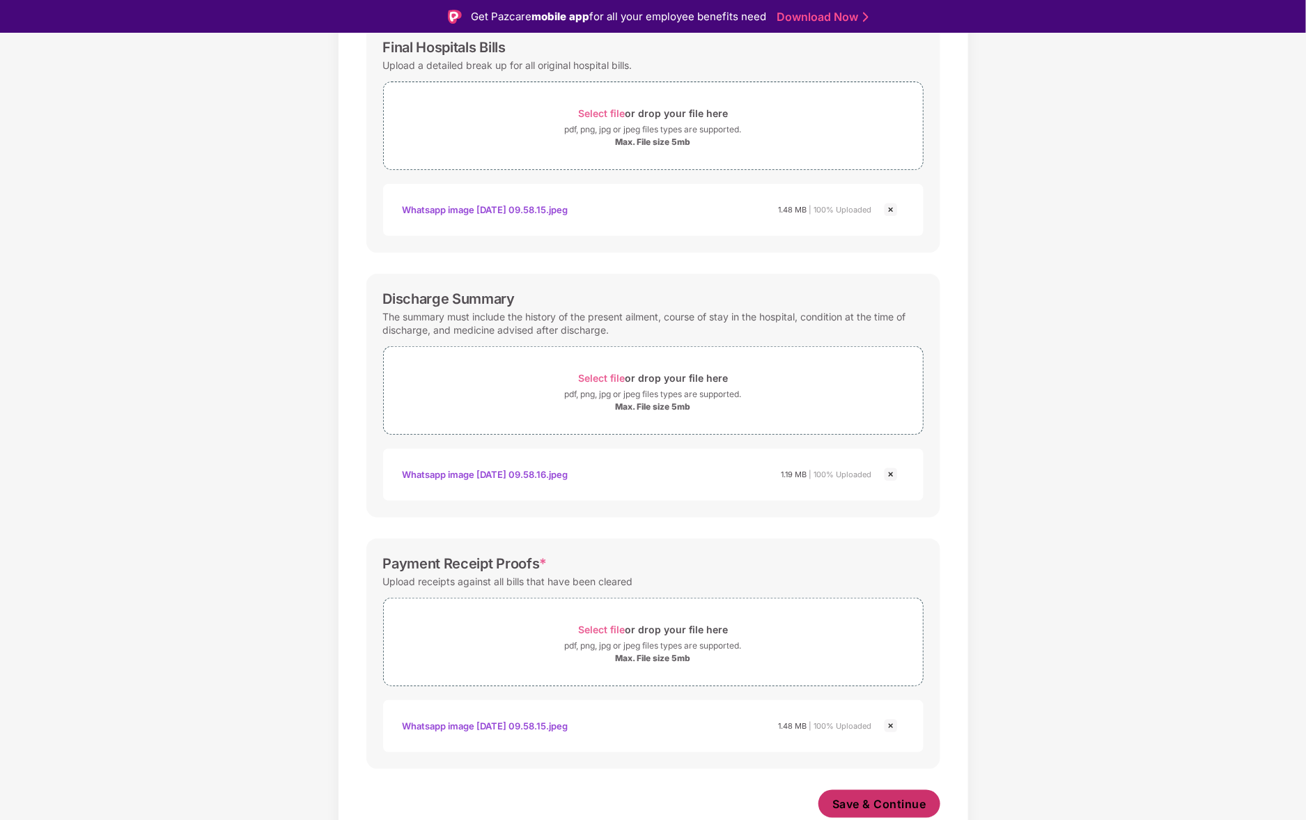
scroll to position [224, 0]
click at [853, 797] on span "Save & Continue" at bounding box center [879, 804] width 94 height 15
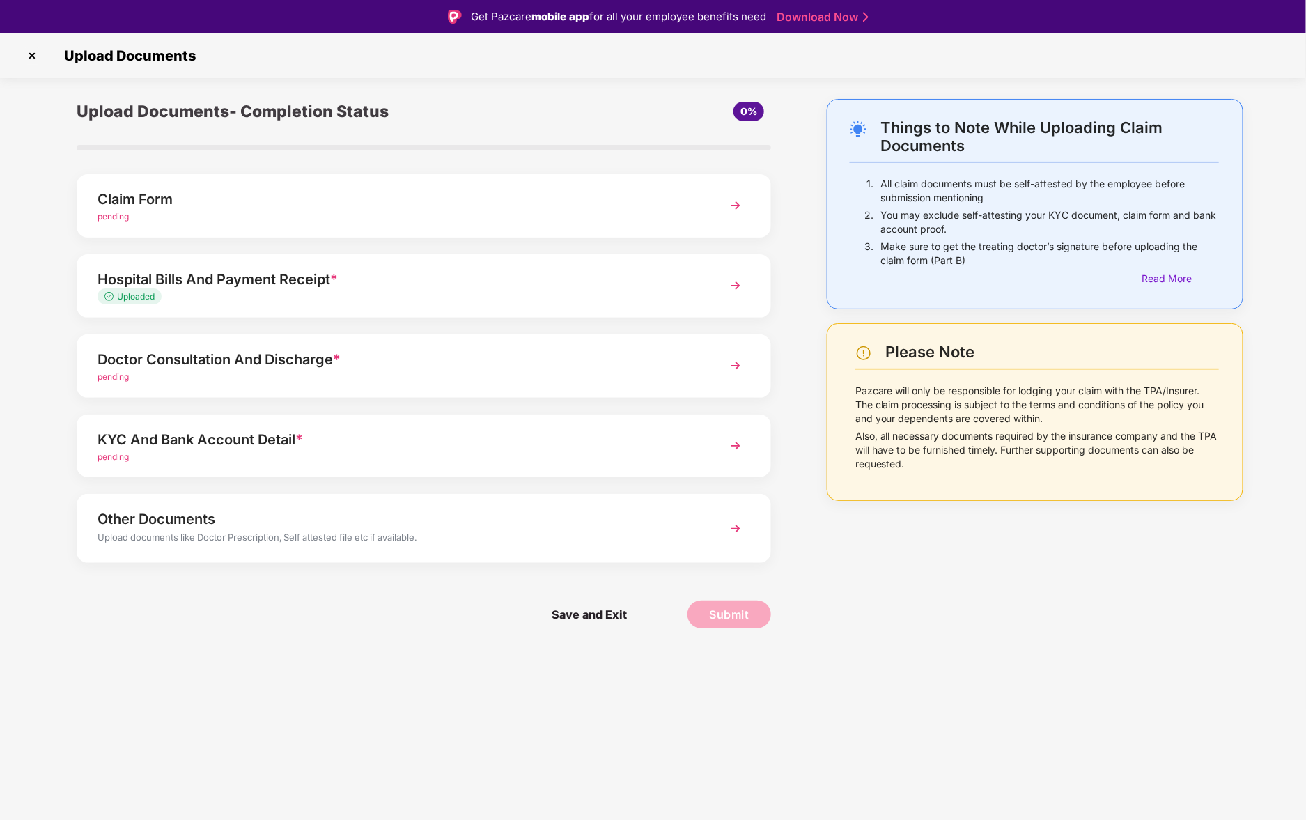
click at [470, 360] on div "Doctor Consultation And Discharge *" at bounding box center [396, 359] width 598 height 22
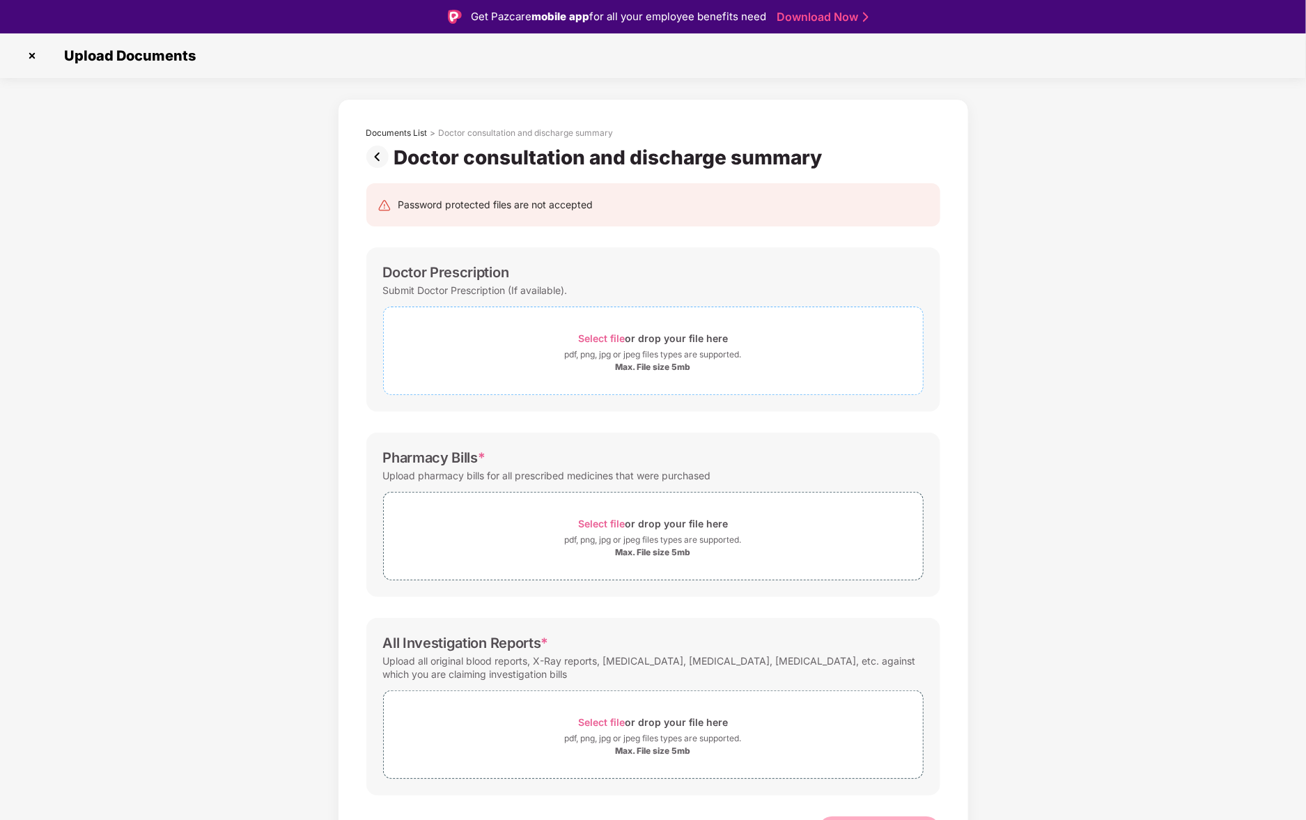
click at [598, 340] on span "Select file" at bounding box center [601, 338] width 47 height 12
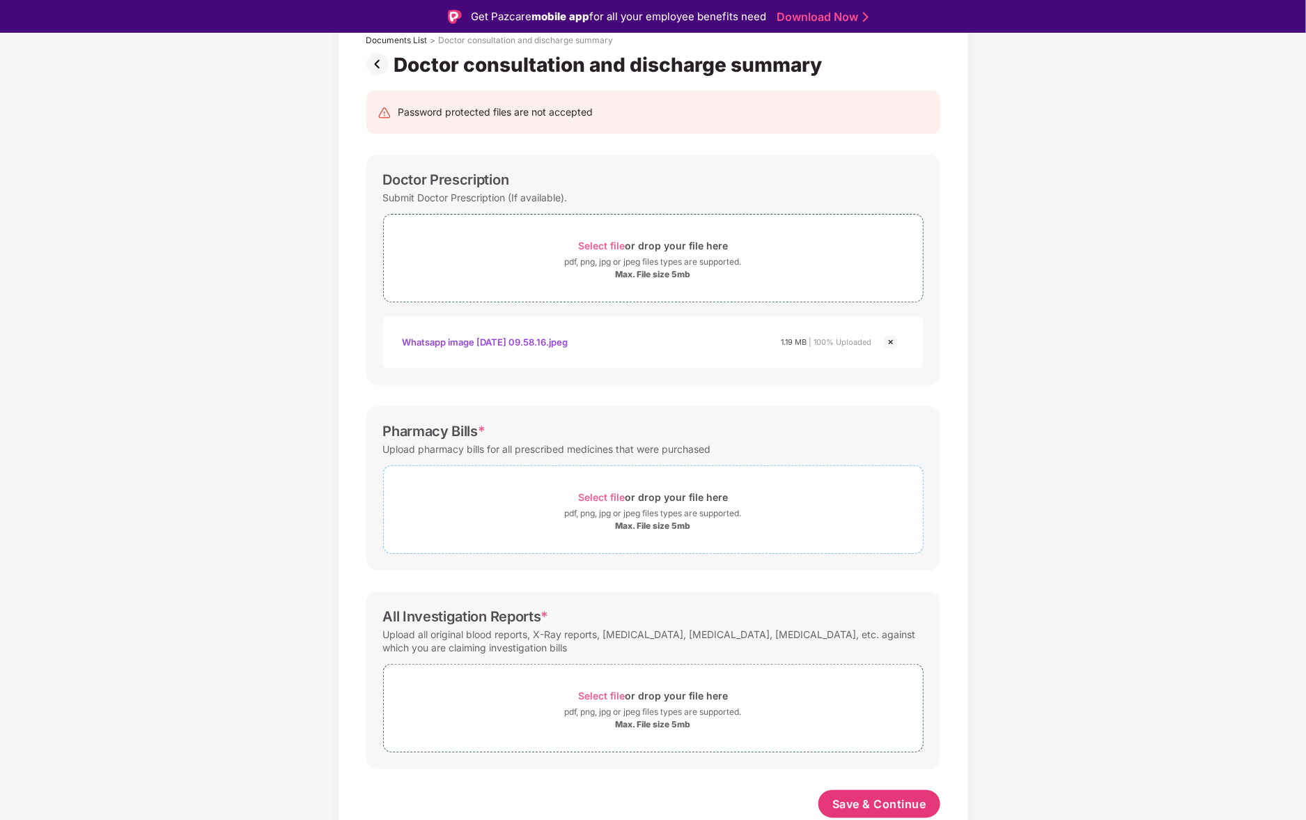
scroll to position [93, 0]
click at [597, 497] on span "Select file" at bounding box center [601, 497] width 47 height 12
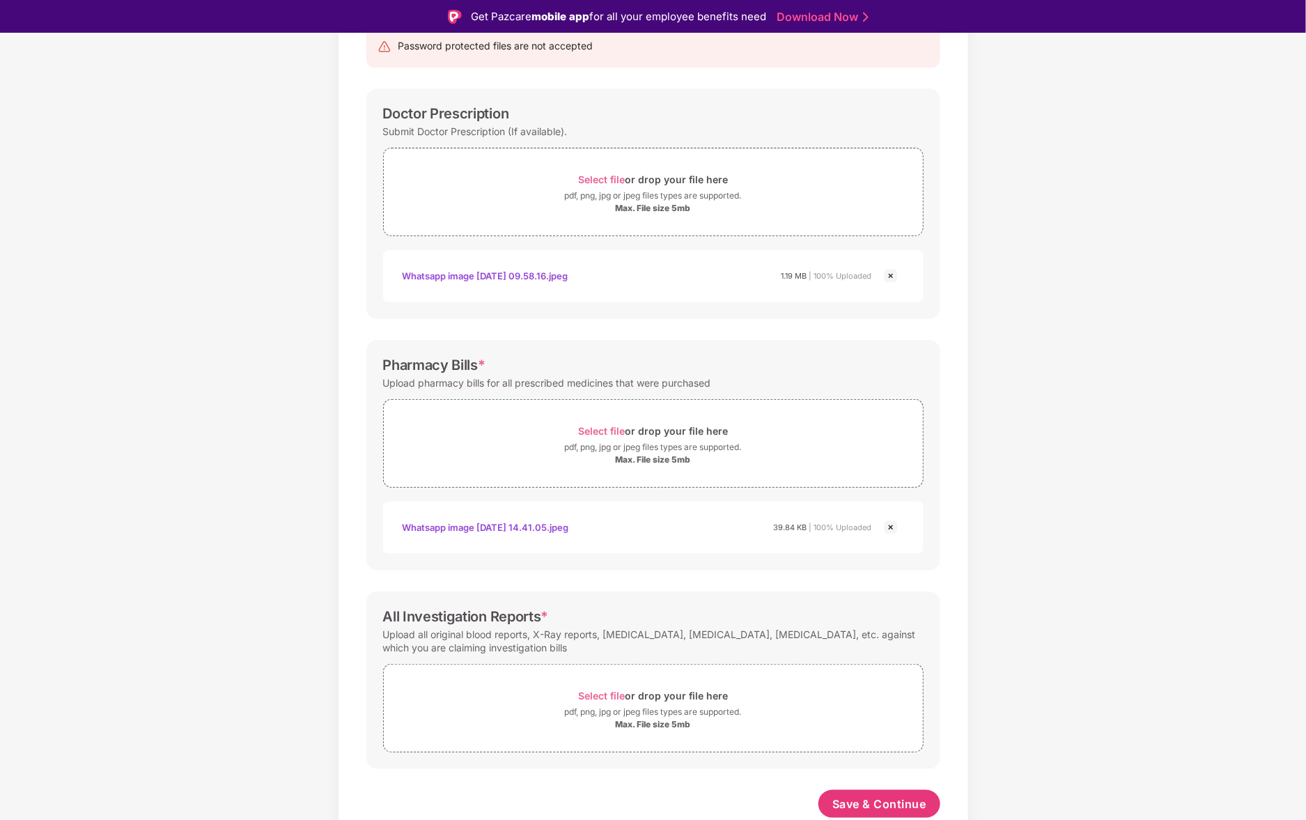
scroll to position [158, 0]
click at [593, 696] on span "Select file" at bounding box center [601, 696] width 47 height 12
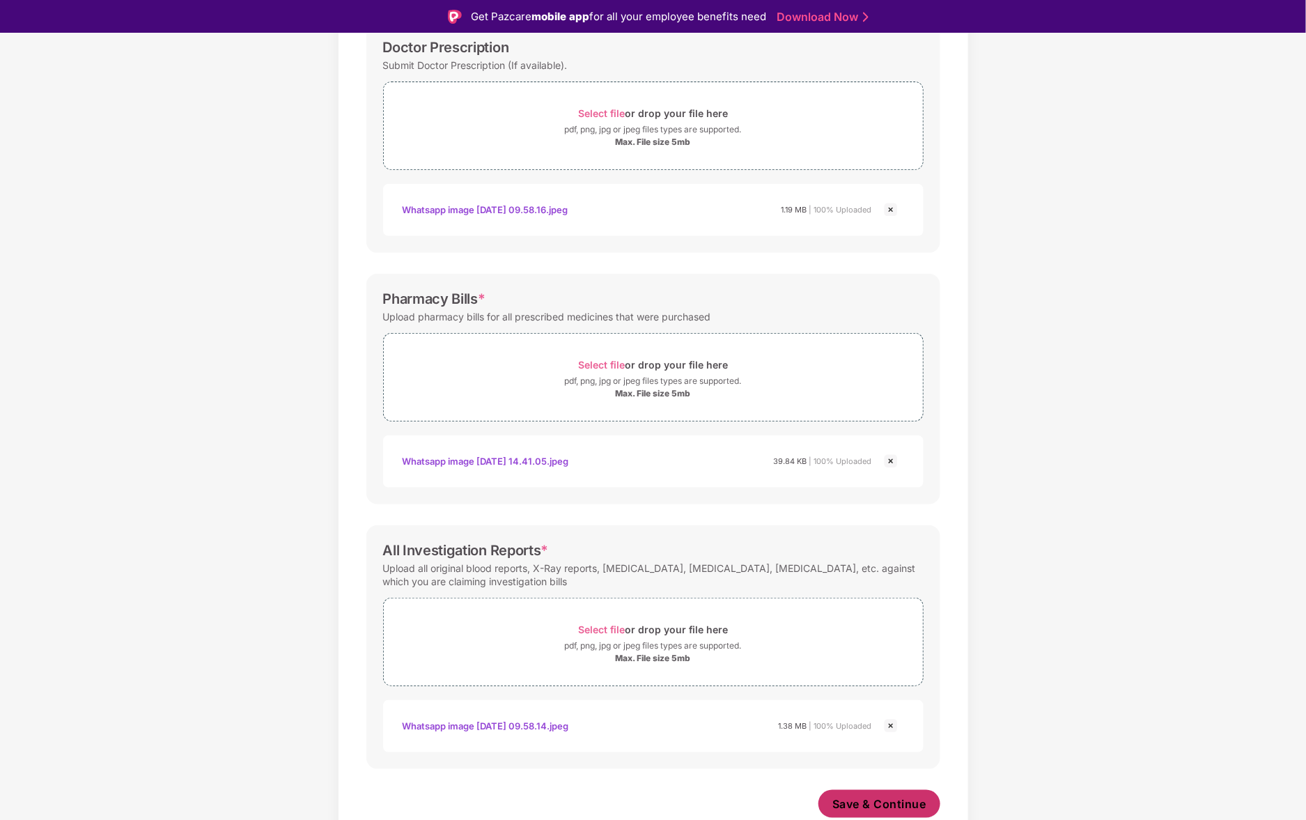
scroll to position [224, 0]
click at [877, 797] on span "Save & Continue" at bounding box center [879, 804] width 94 height 15
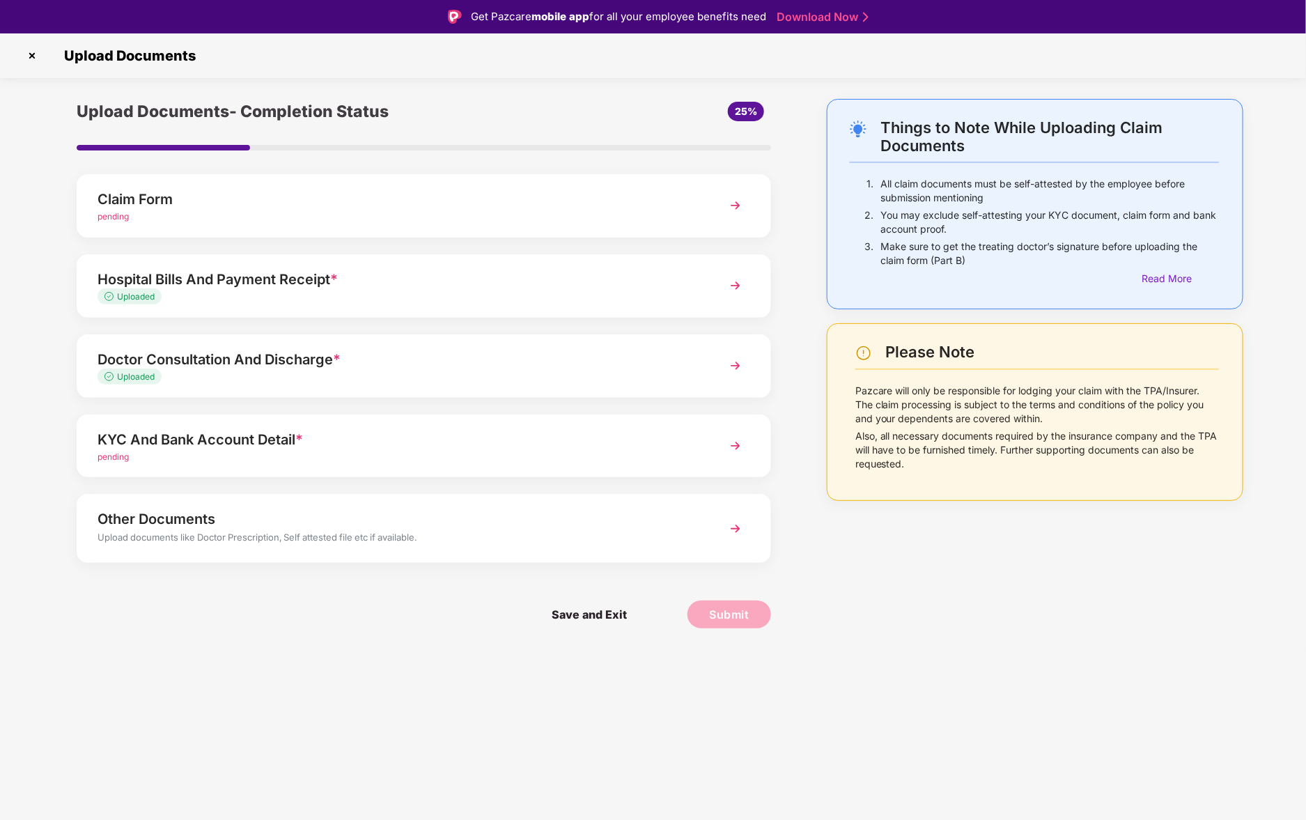
click at [598, 437] on div "KYC And Bank Account Detail *" at bounding box center [396, 439] width 598 height 22
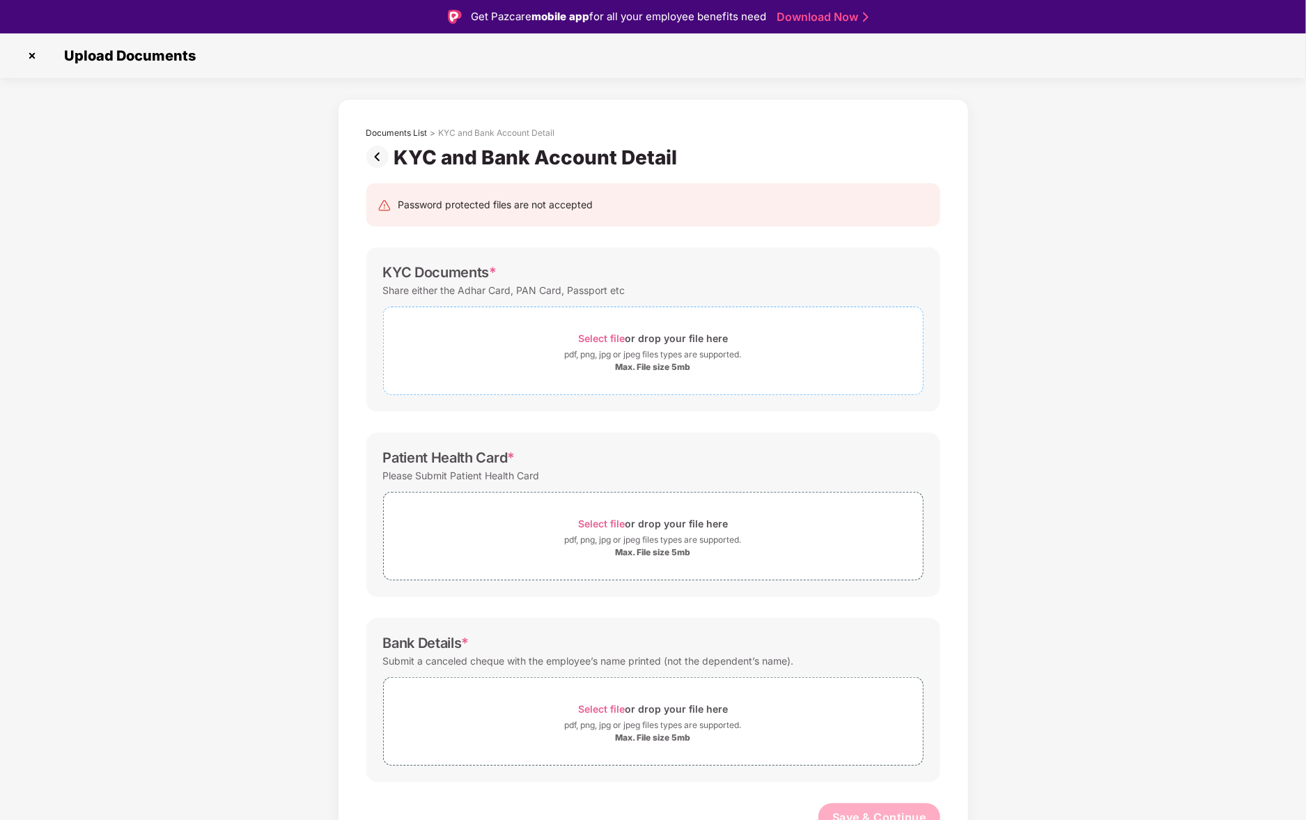
click at [614, 343] on span "Select file" at bounding box center [601, 338] width 47 height 12
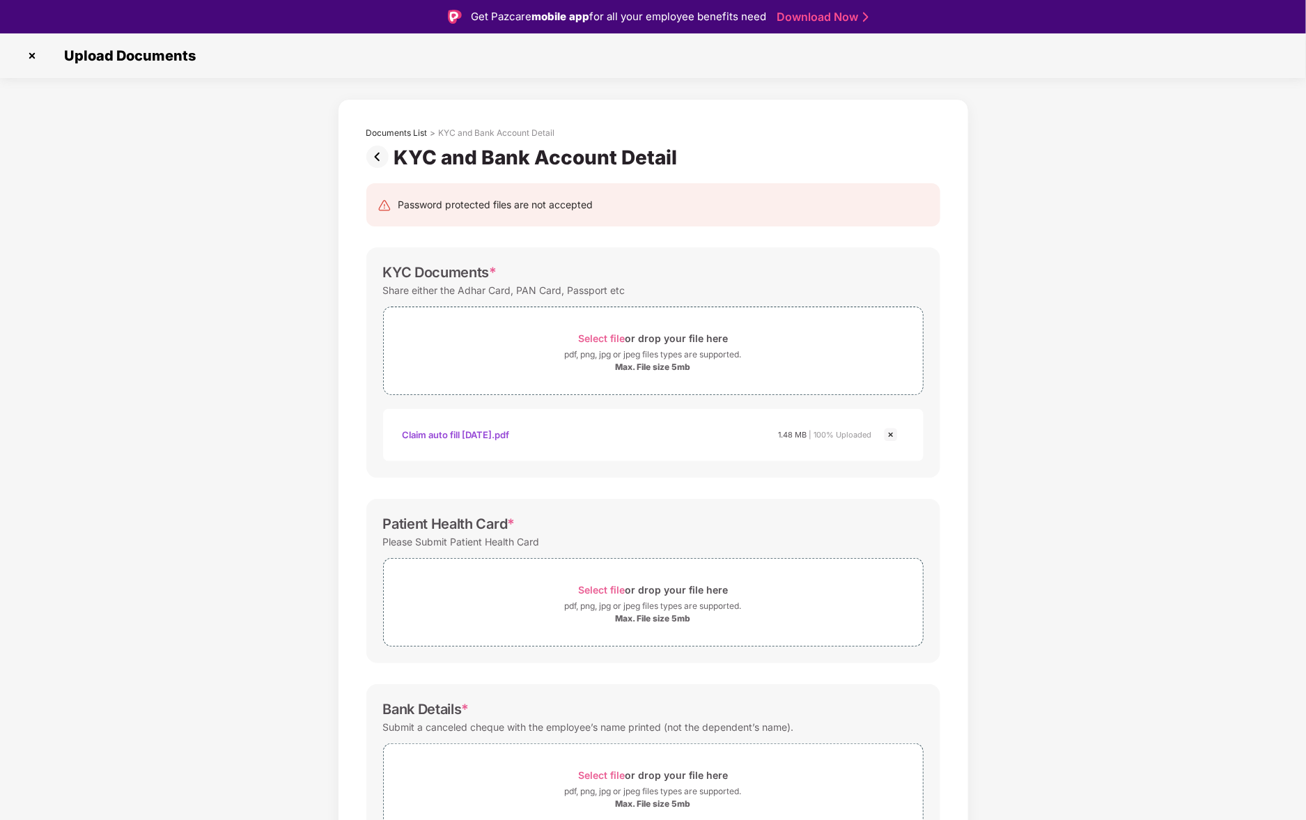
click at [892, 428] on img at bounding box center [890, 434] width 17 height 17
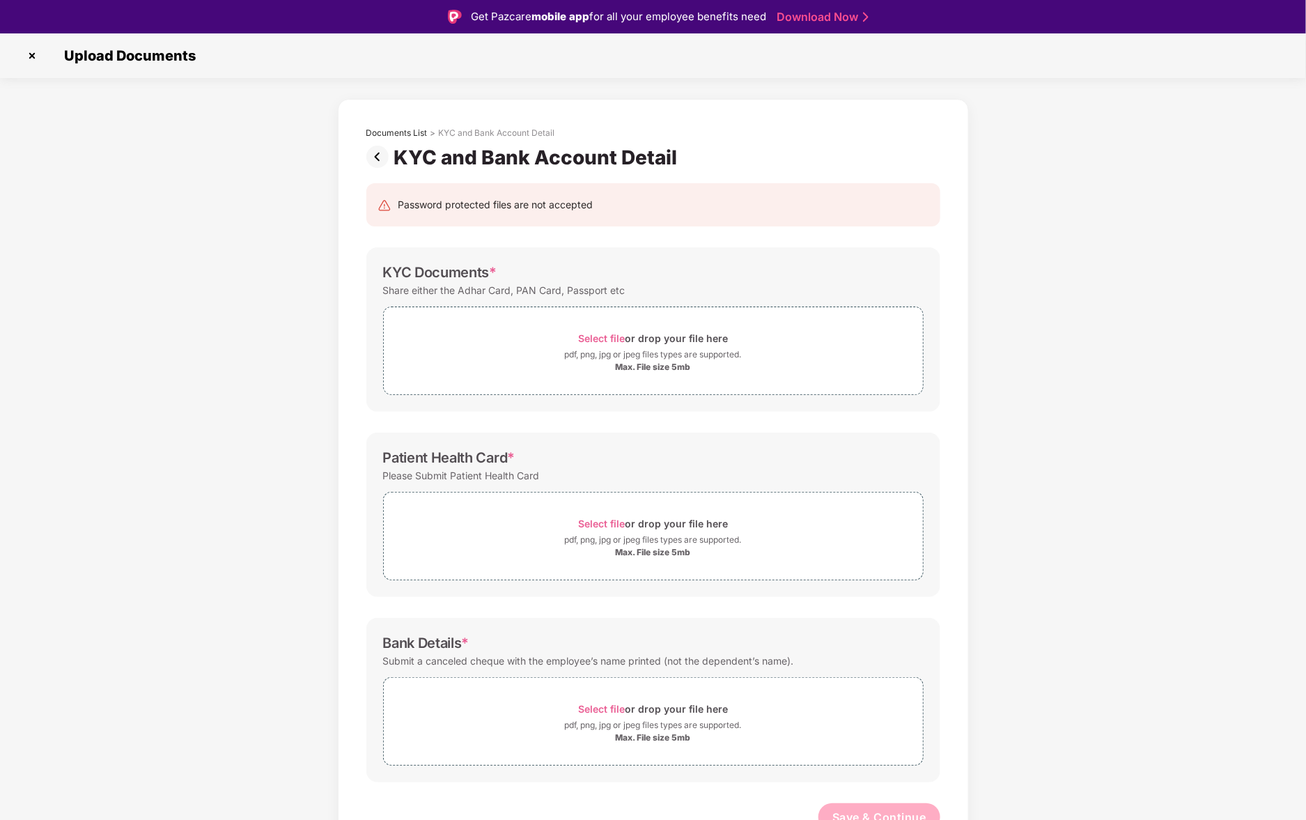
scroll to position [13, 0]
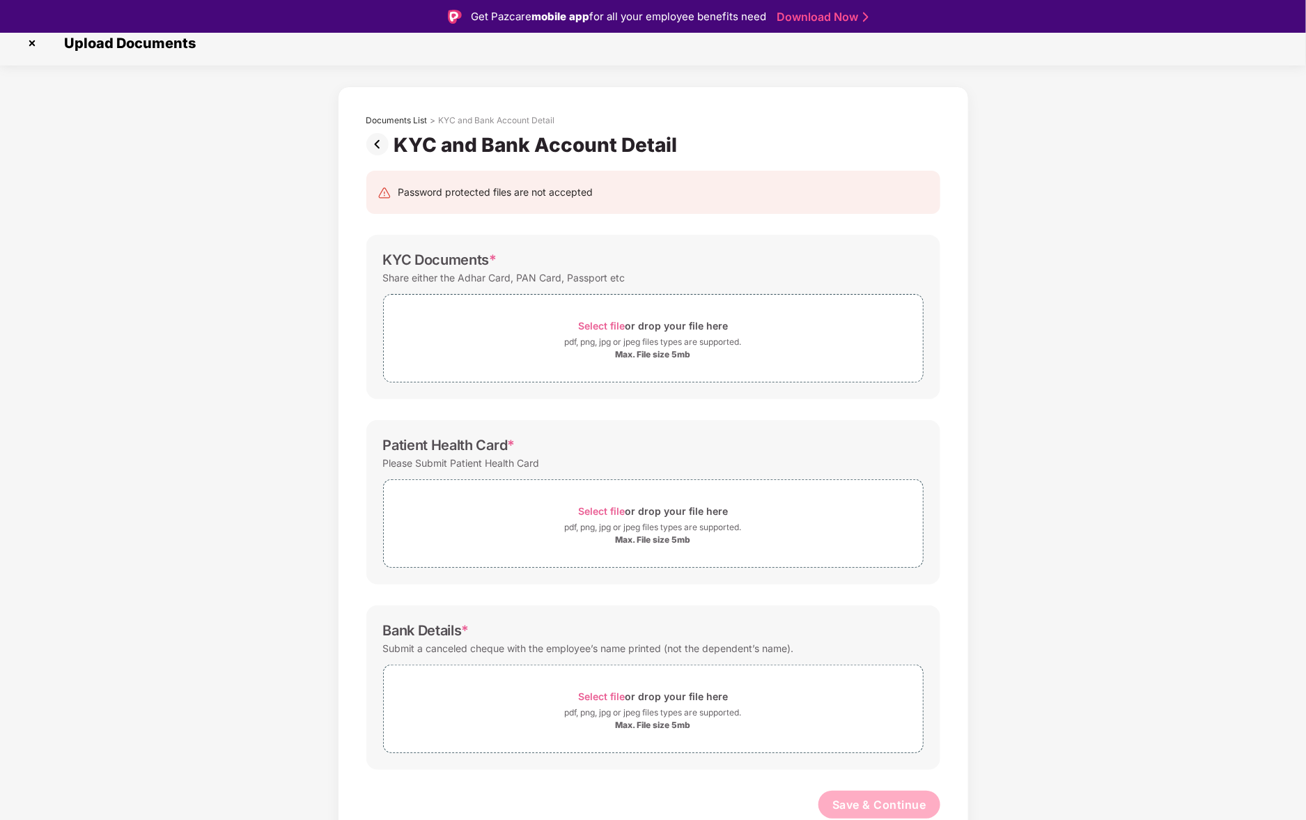
click at [379, 144] on img at bounding box center [380, 144] width 28 height 22
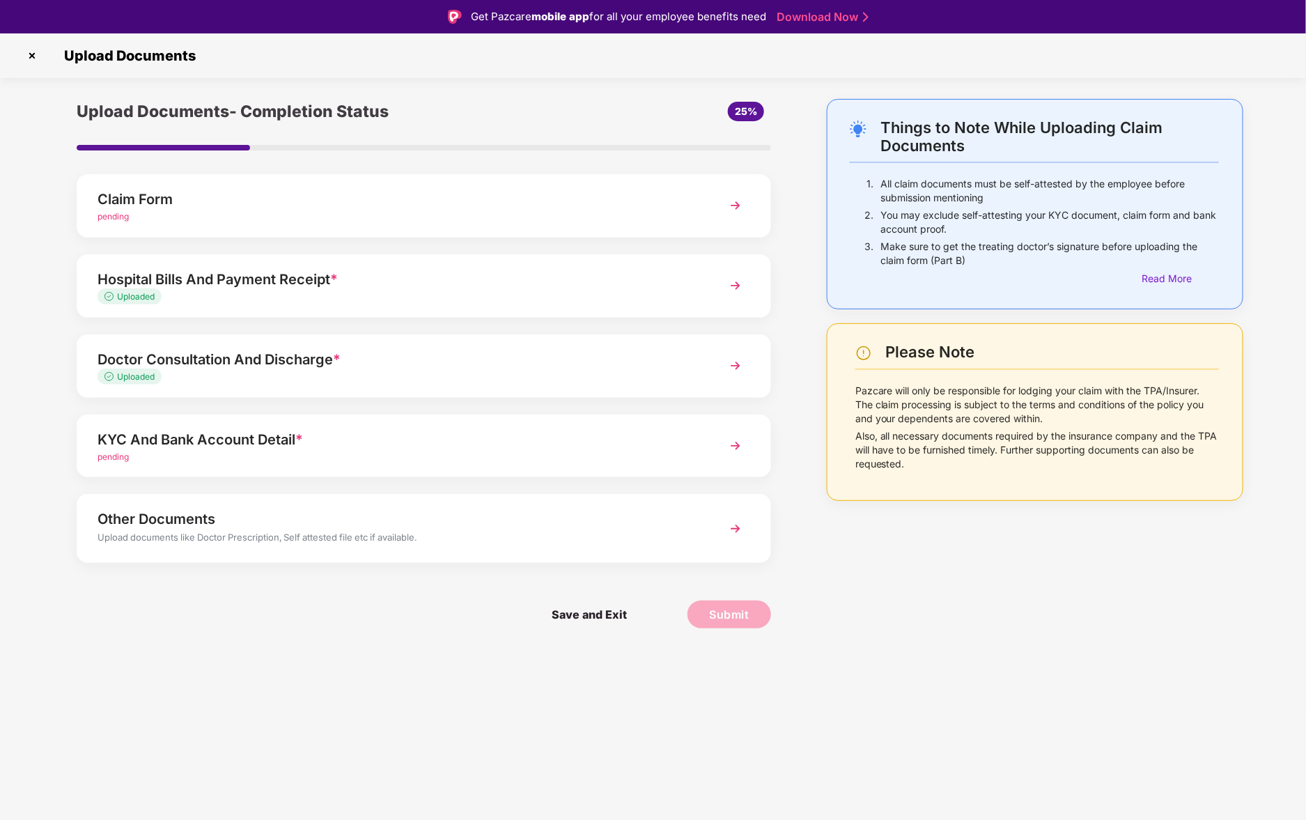
scroll to position [1, 0]
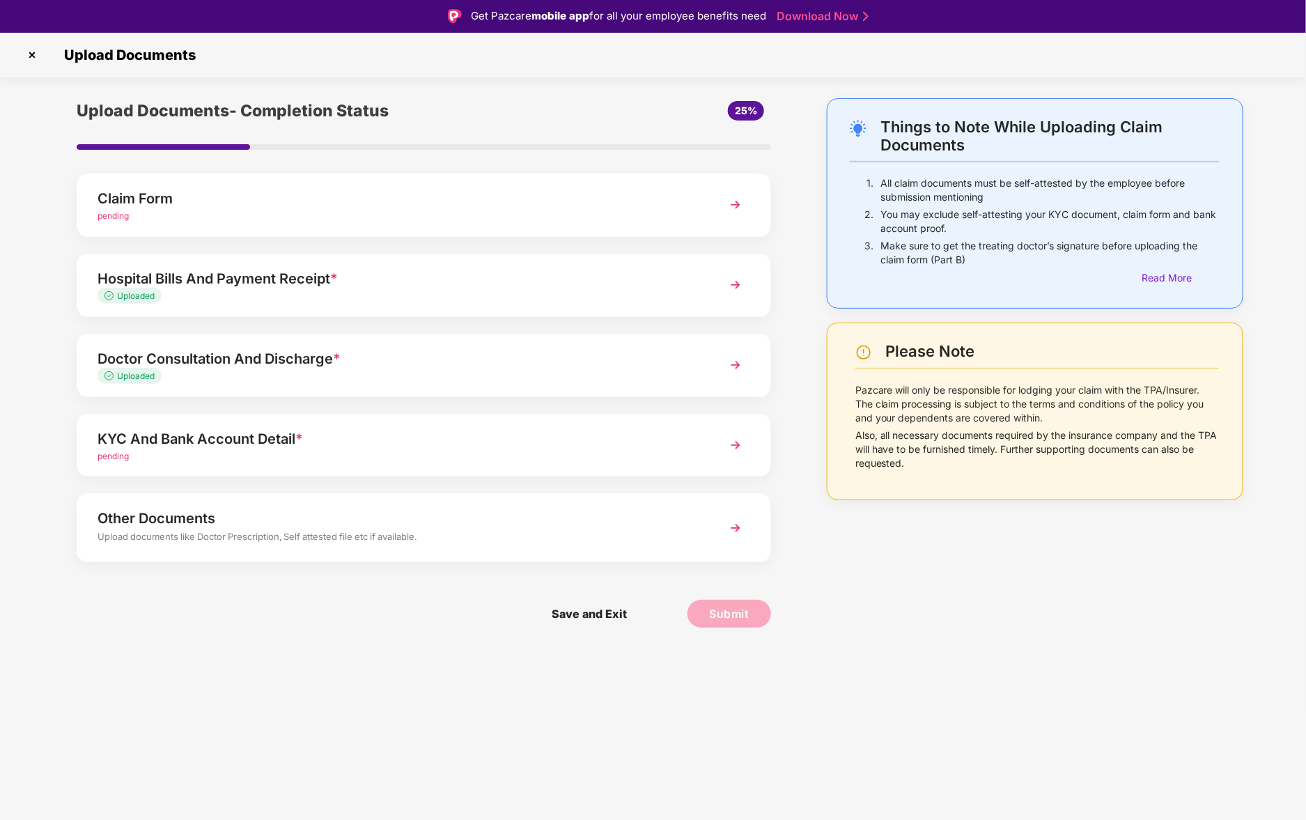
click at [305, 464] on div "KYC And Bank Account Detail * pending" at bounding box center [424, 445] width 694 height 63
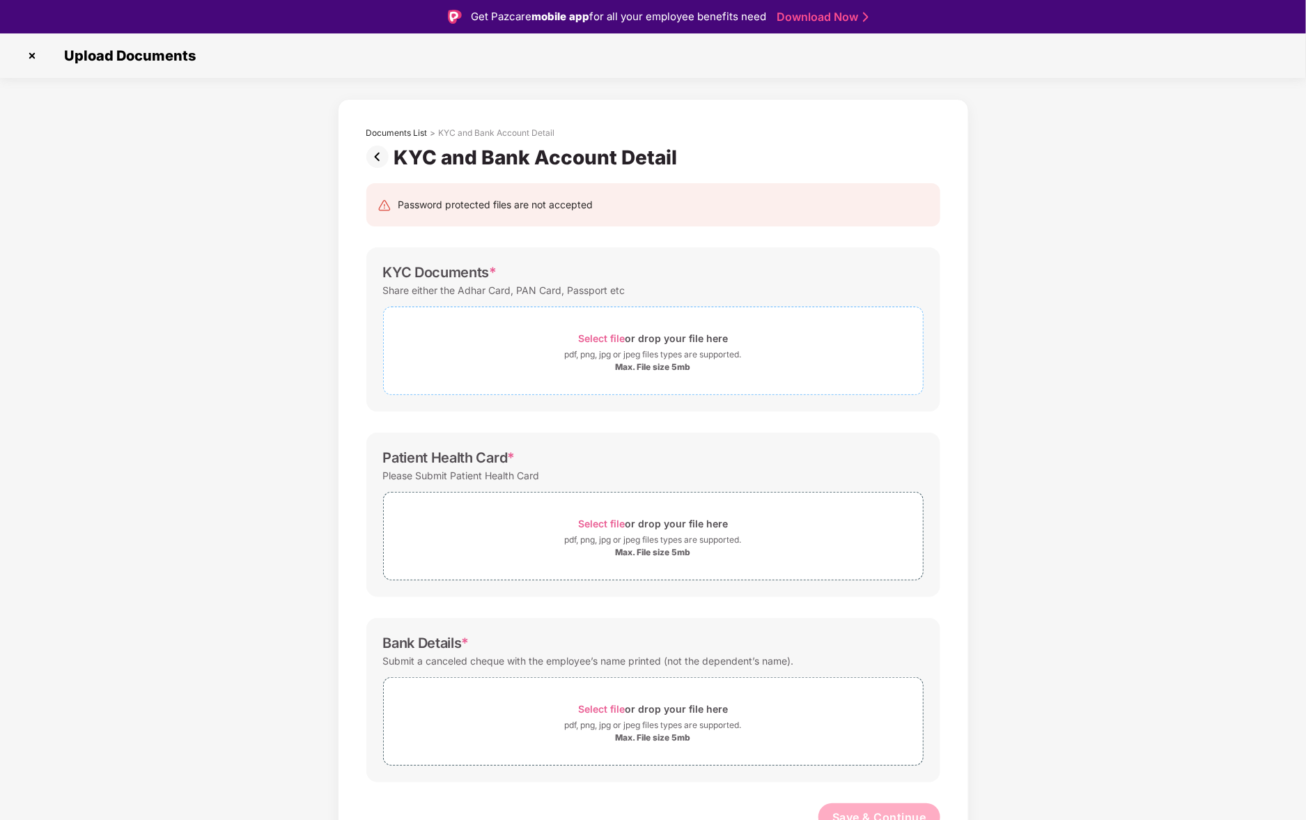
click at [645, 367] on div "Max. File size 5mb" at bounding box center [653, 366] width 75 height 11
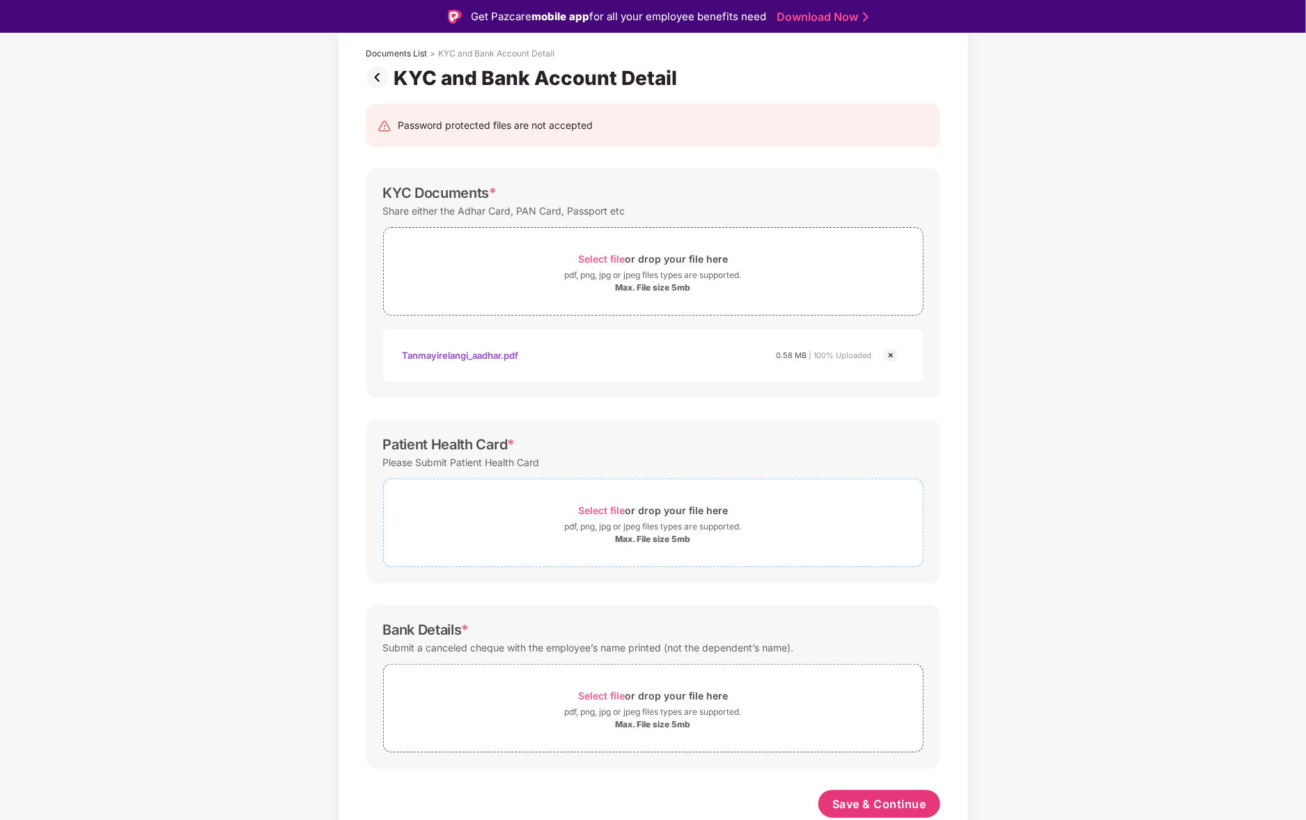
scroll to position [79, 0]
click at [602, 509] on span "Select file" at bounding box center [601, 511] width 47 height 12
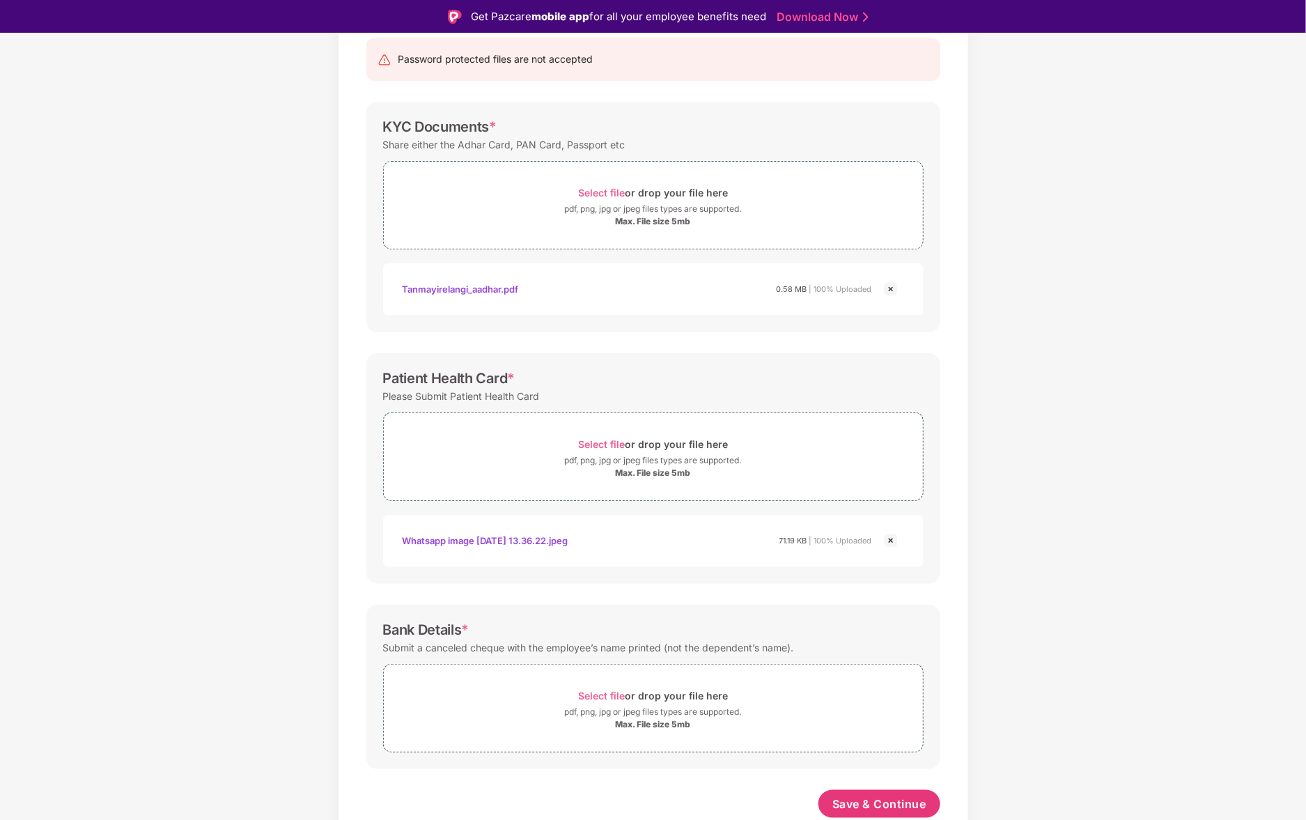
scroll to position [145, 0]
click at [605, 691] on span "Select file" at bounding box center [601, 696] width 47 height 12
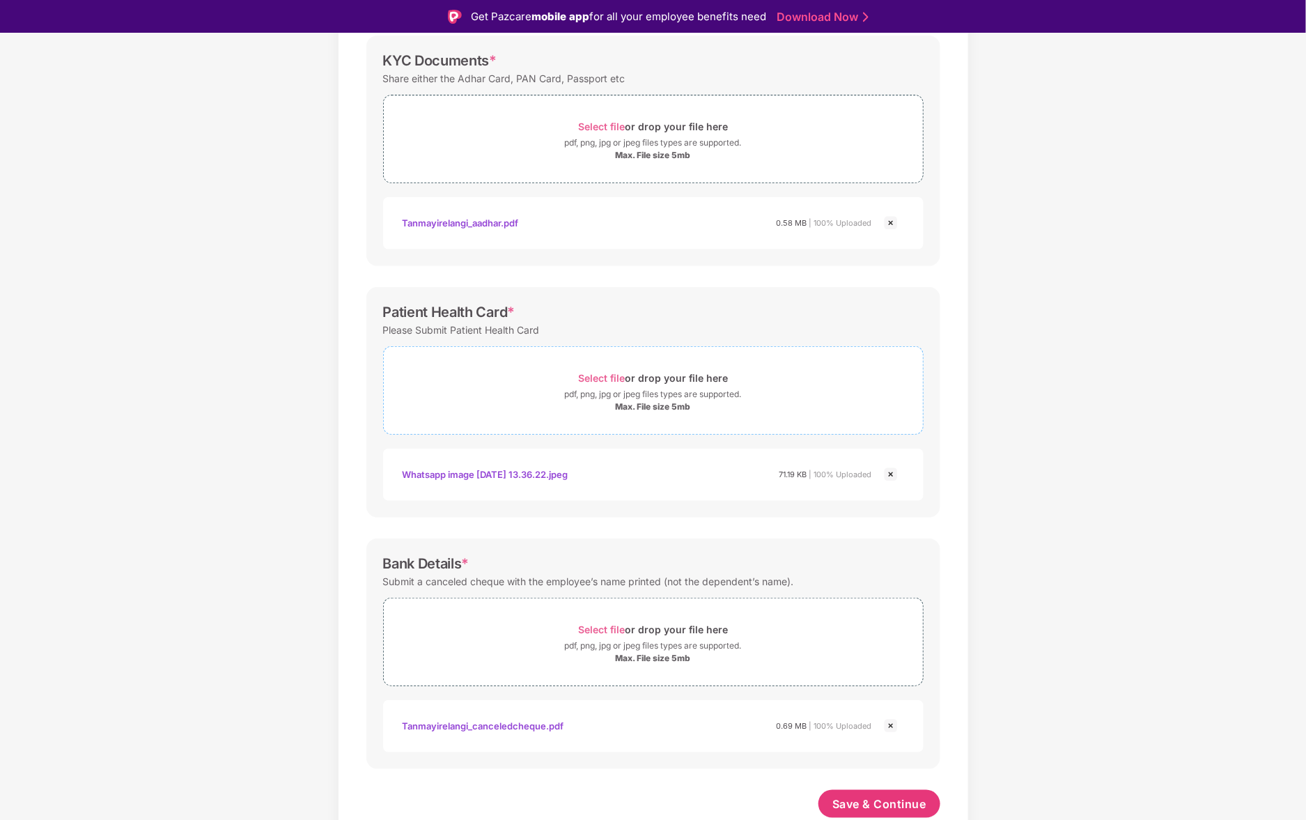
scroll to position [211, 0]
click at [855, 799] on span "Save & Continue" at bounding box center [879, 804] width 94 height 15
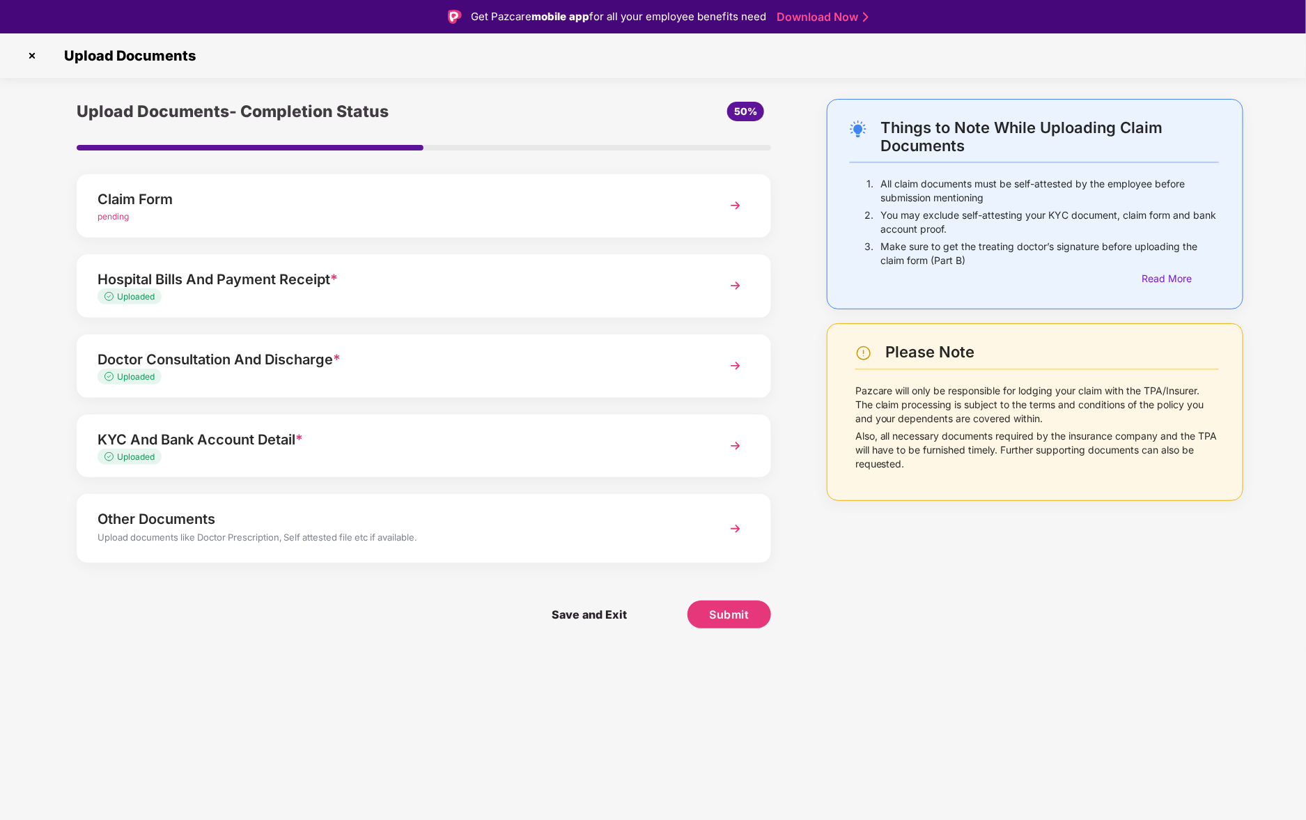
click at [274, 520] on div "Other Documents" at bounding box center [396, 519] width 598 height 22
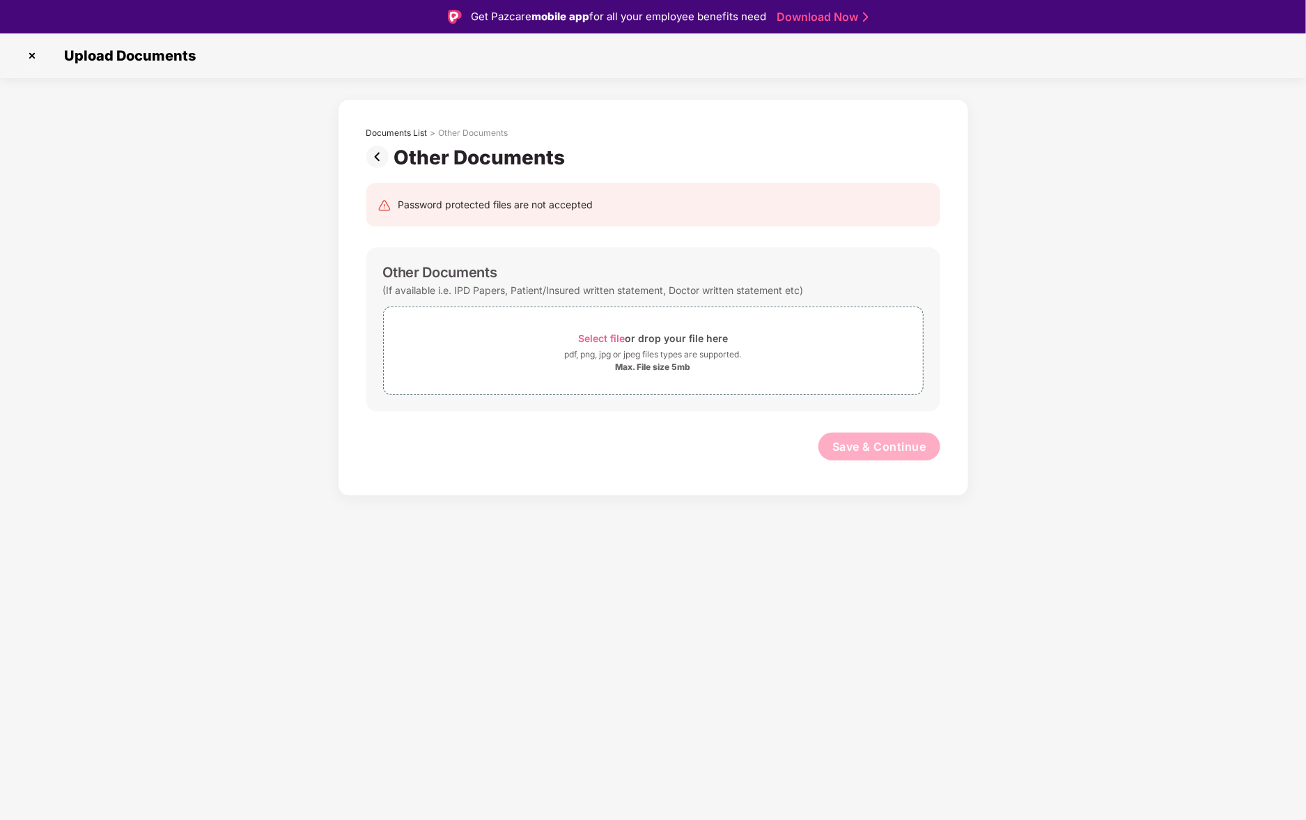
click at [384, 152] on img at bounding box center [380, 157] width 28 height 22
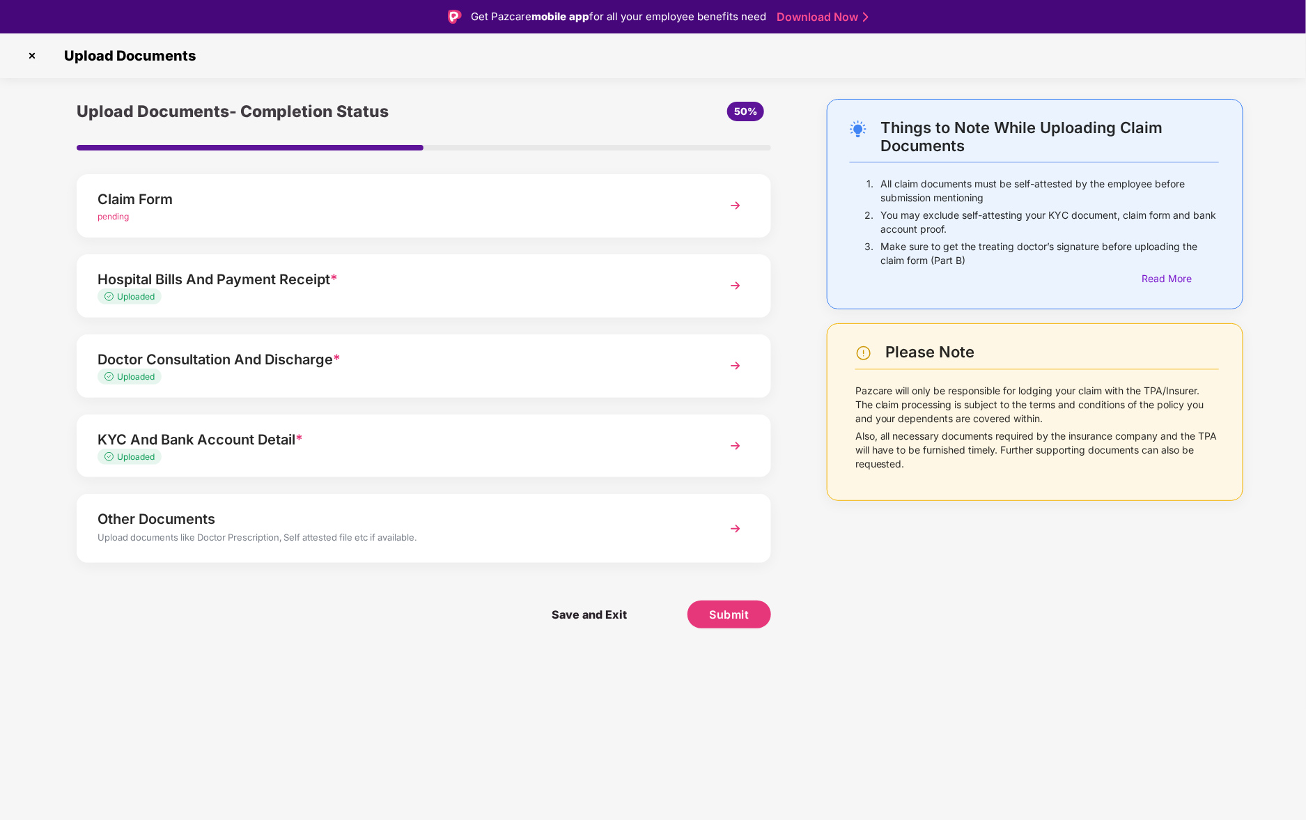
click at [119, 249] on div "Upload Documents- Completion Status 50% Claim Form pending Hospital Bills And P…" at bounding box center [424, 374] width 722 height 550
click at [178, 202] on div "Claim Form" at bounding box center [396, 199] width 598 height 22
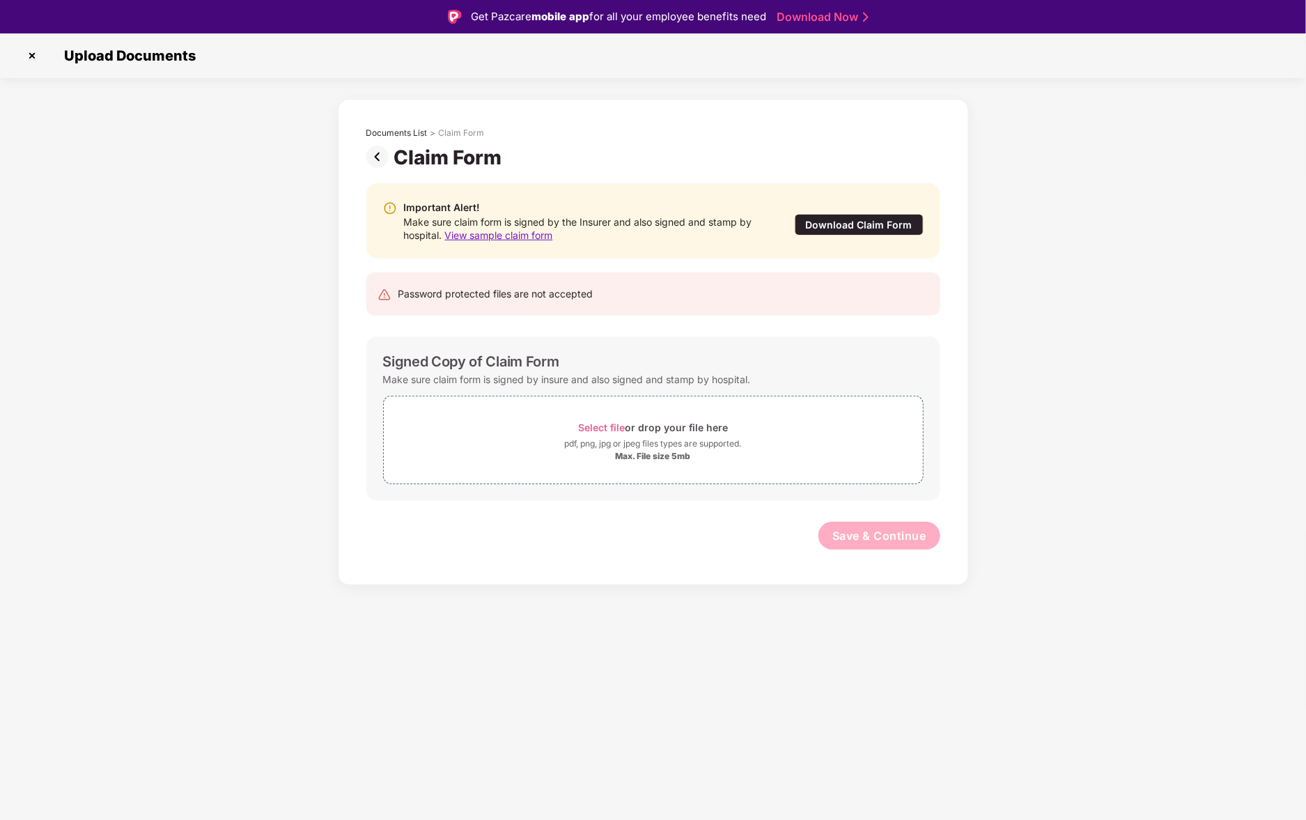
click at [880, 221] on div "Download Claim Form" at bounding box center [859, 225] width 129 height 22
click at [376, 157] on img at bounding box center [380, 157] width 28 height 22
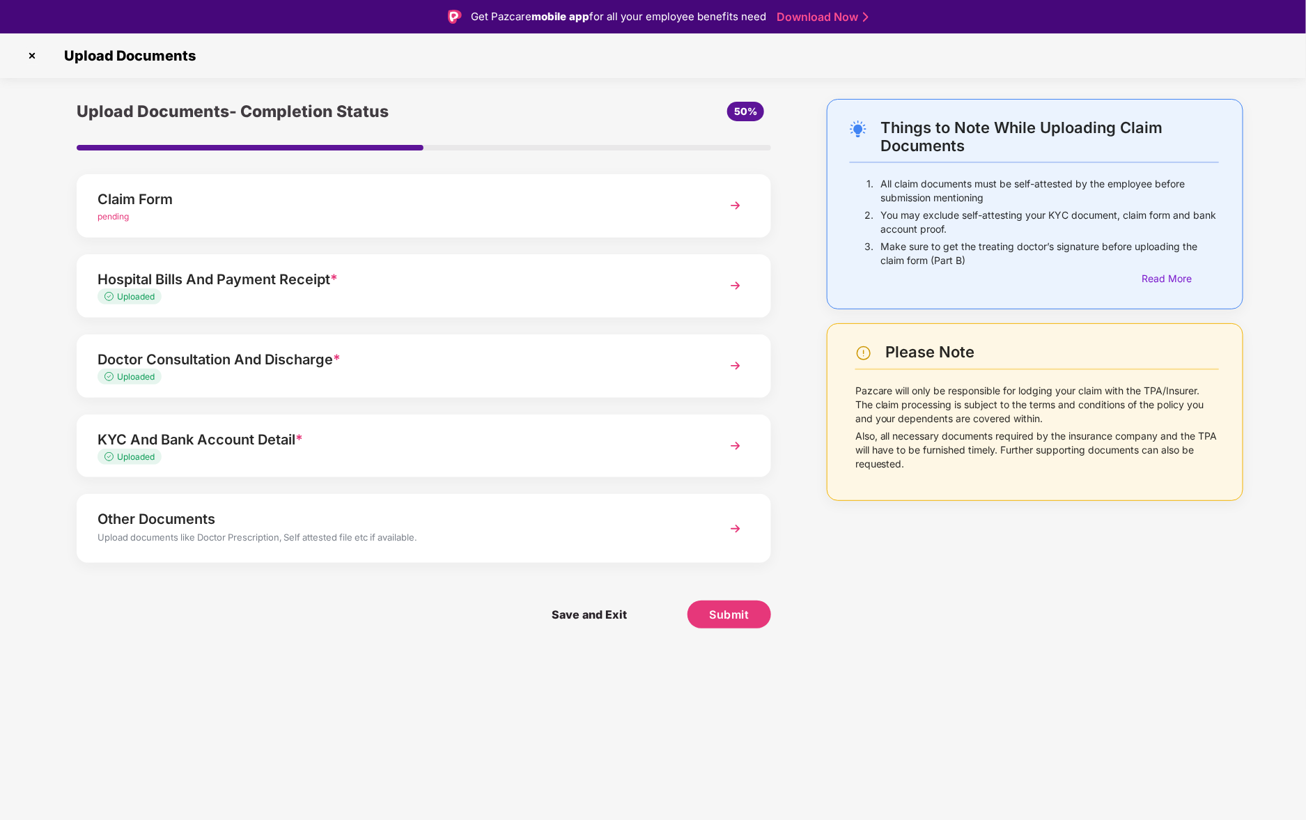
click at [426, 212] on div "pending" at bounding box center [396, 216] width 598 height 13
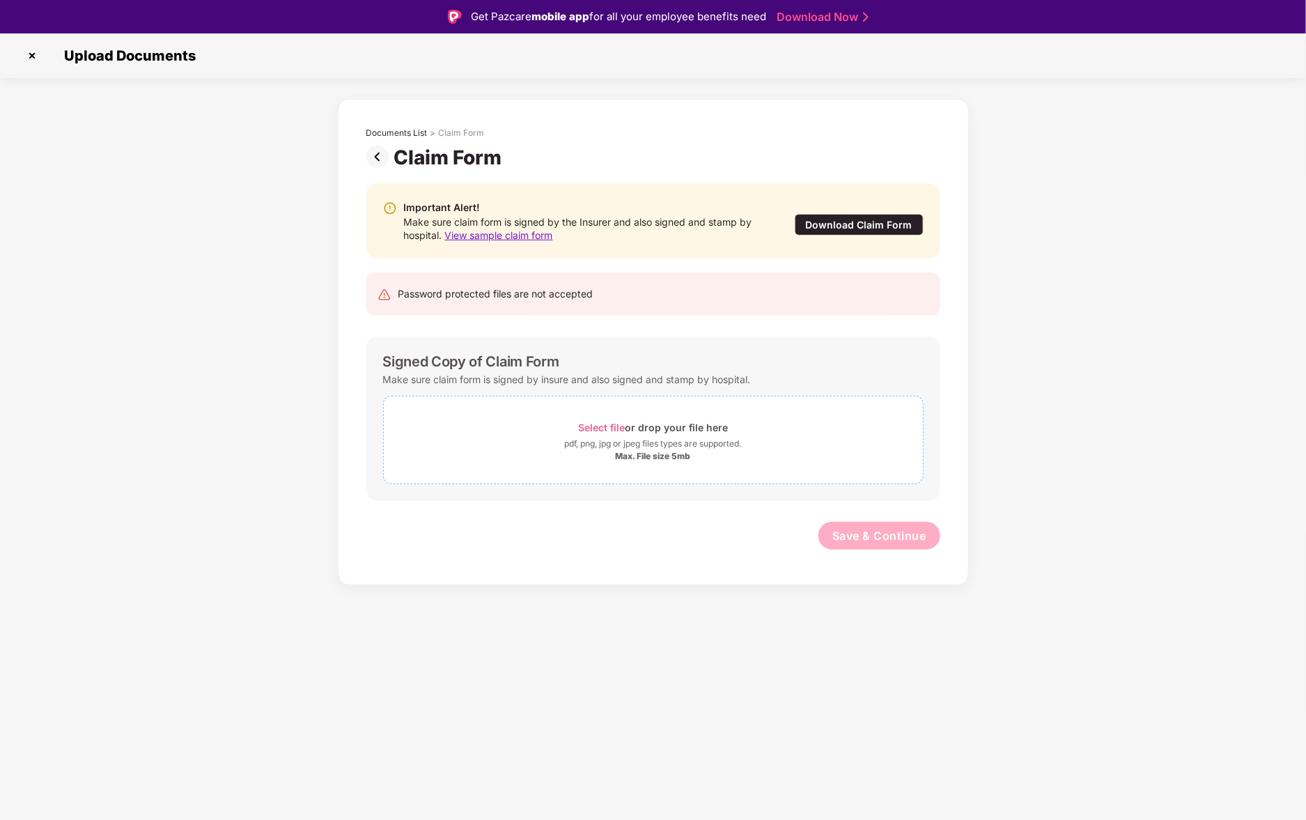
click at [621, 428] on span "Select file" at bounding box center [601, 427] width 47 height 12
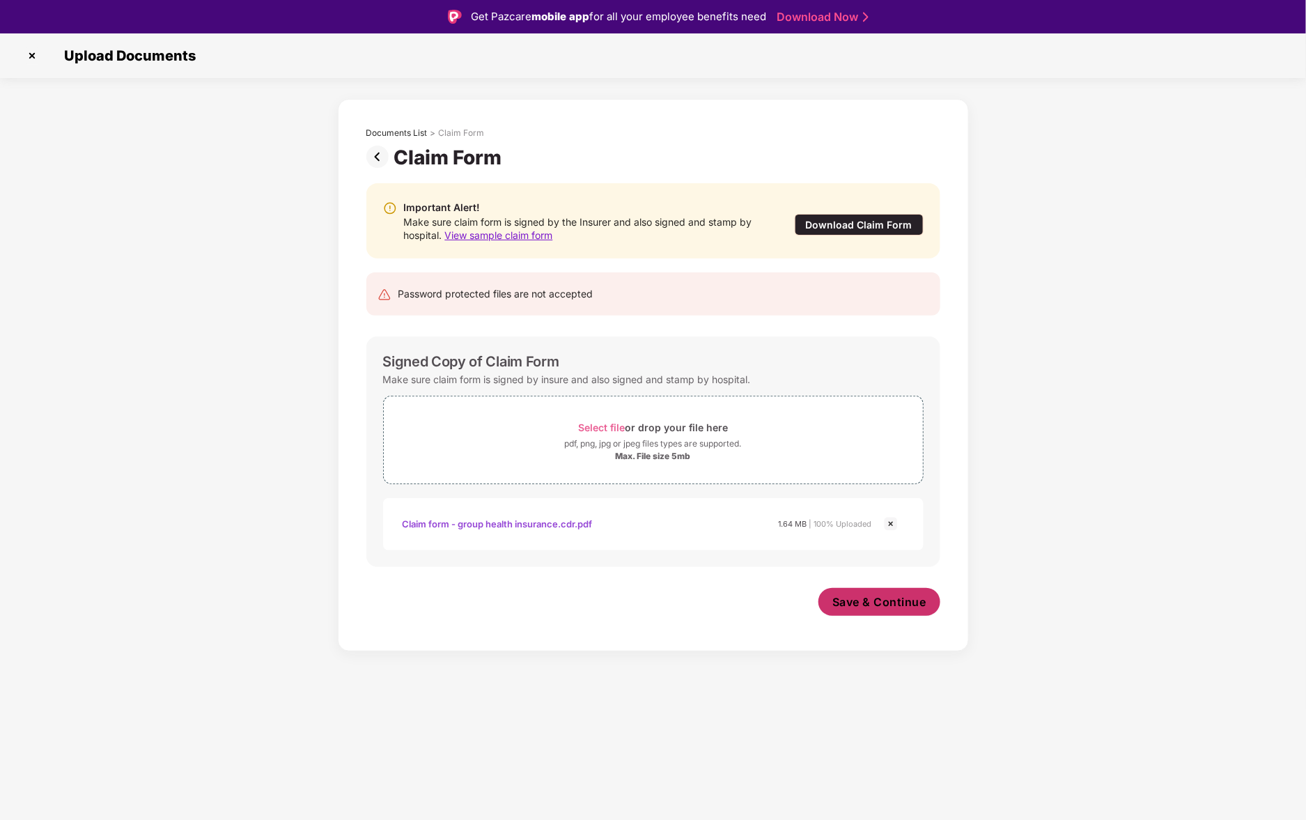
click at [887, 616] on button "Save & Continue" at bounding box center [879, 602] width 122 height 28
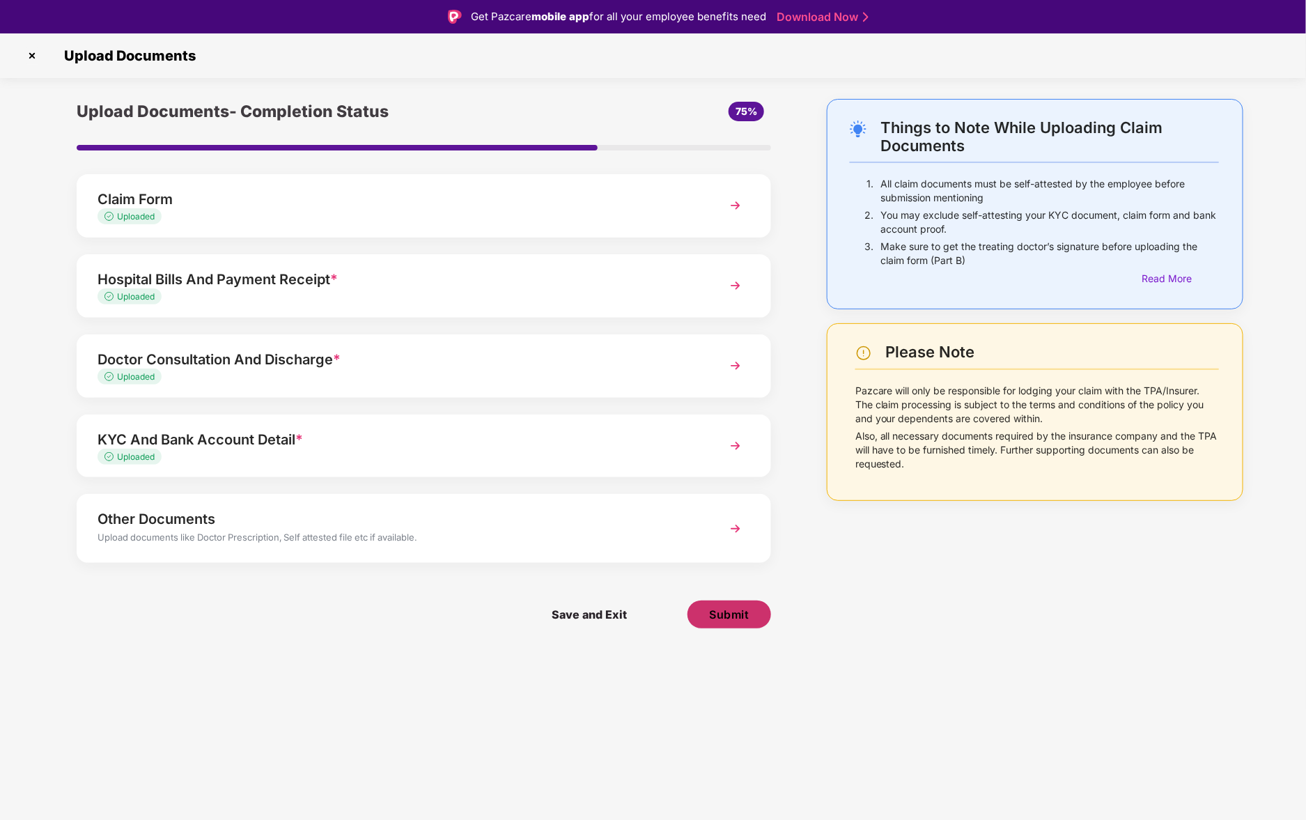
click at [715, 611] on span "Submit" at bounding box center [729, 614] width 40 height 15
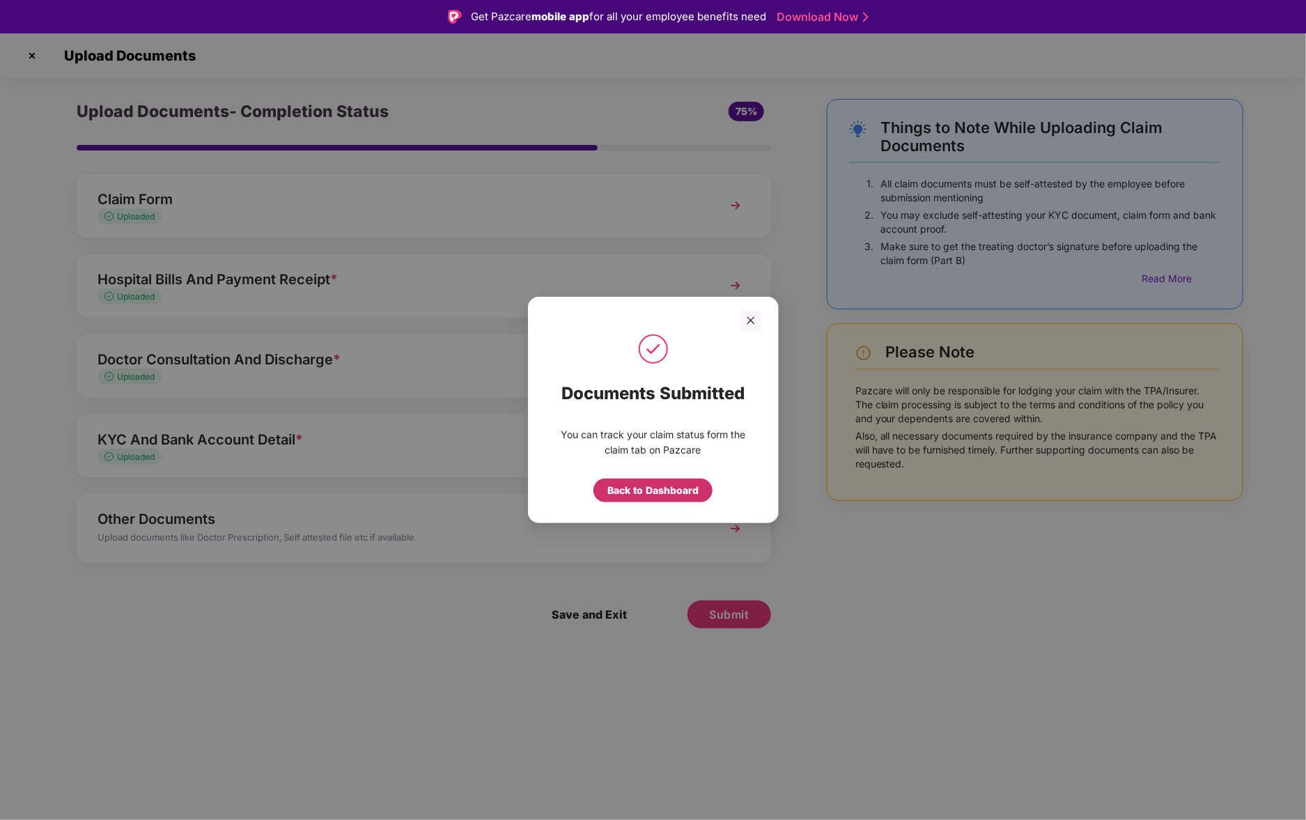
click at [675, 494] on div "Back to Dashboard" at bounding box center [652, 490] width 91 height 15
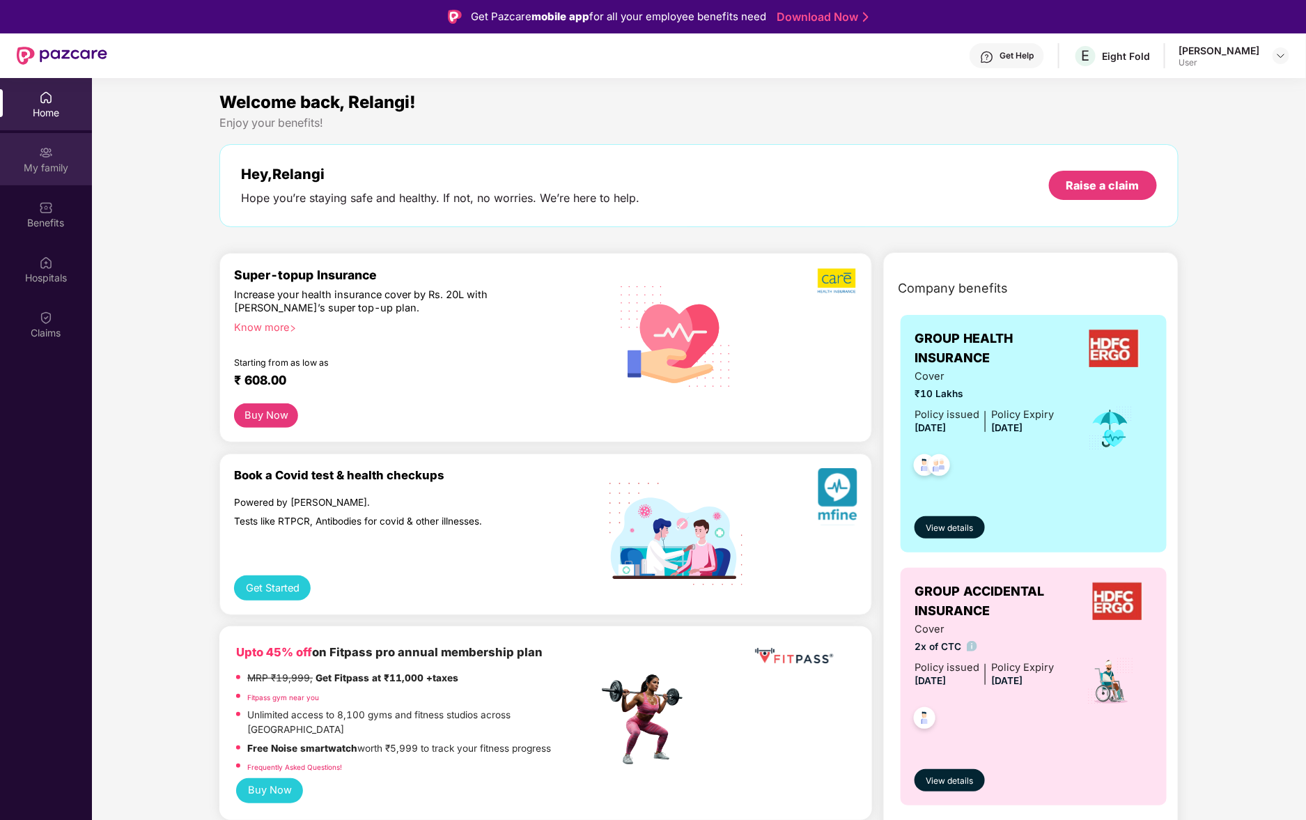
click at [57, 161] on div "My family" at bounding box center [46, 168] width 92 height 14
